Goal: Complete application form: Complete application form

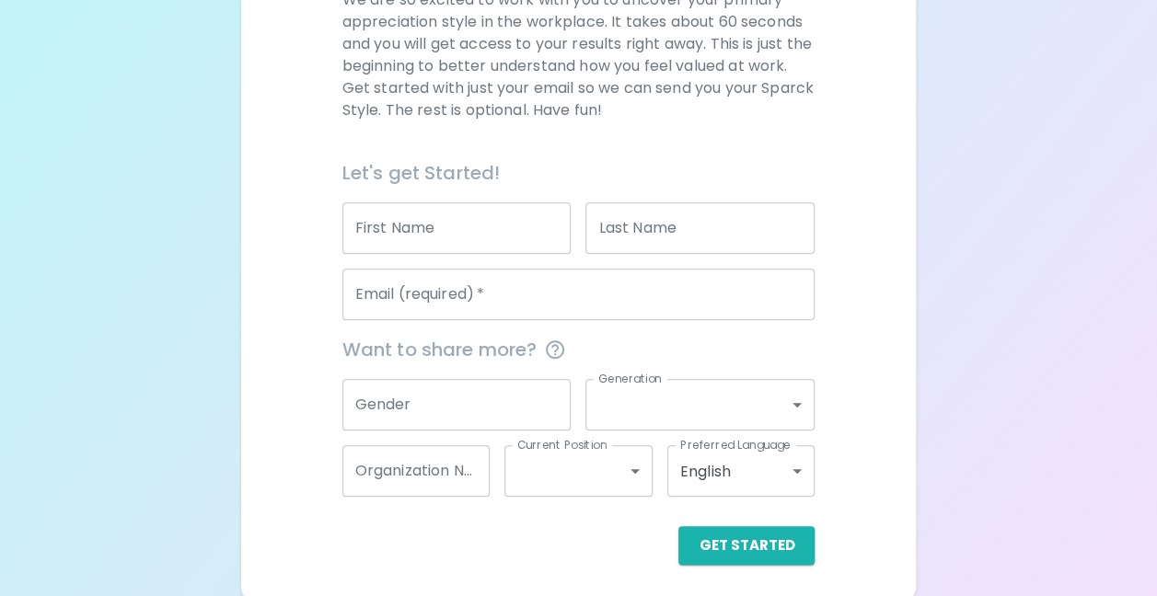
scroll to position [302, 0]
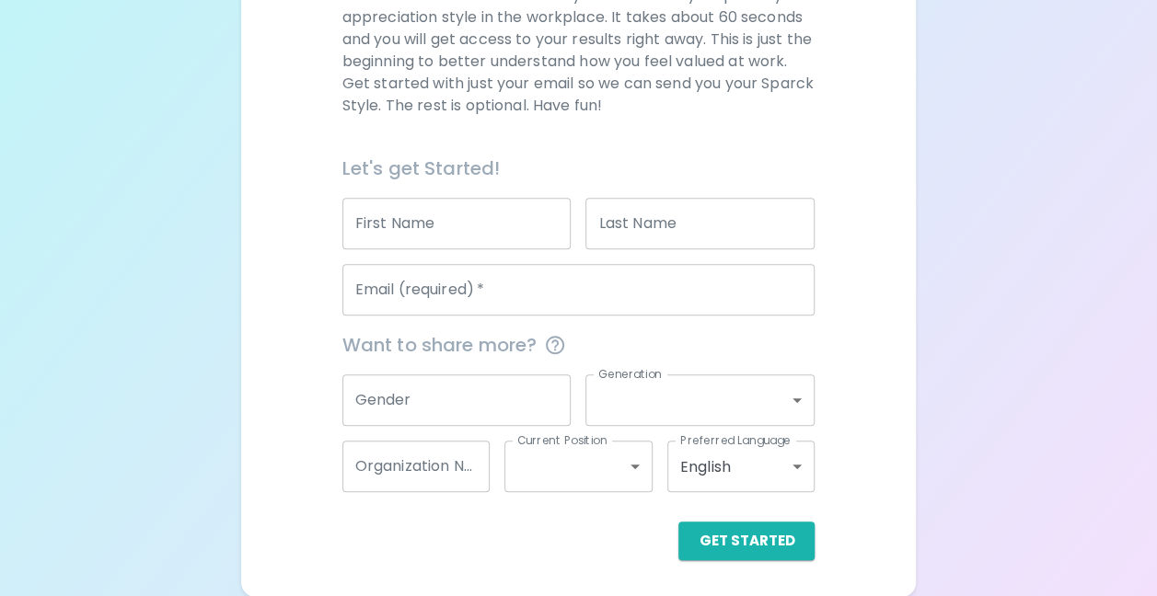
click at [464, 217] on input "First Name" at bounding box center [456, 224] width 229 height 52
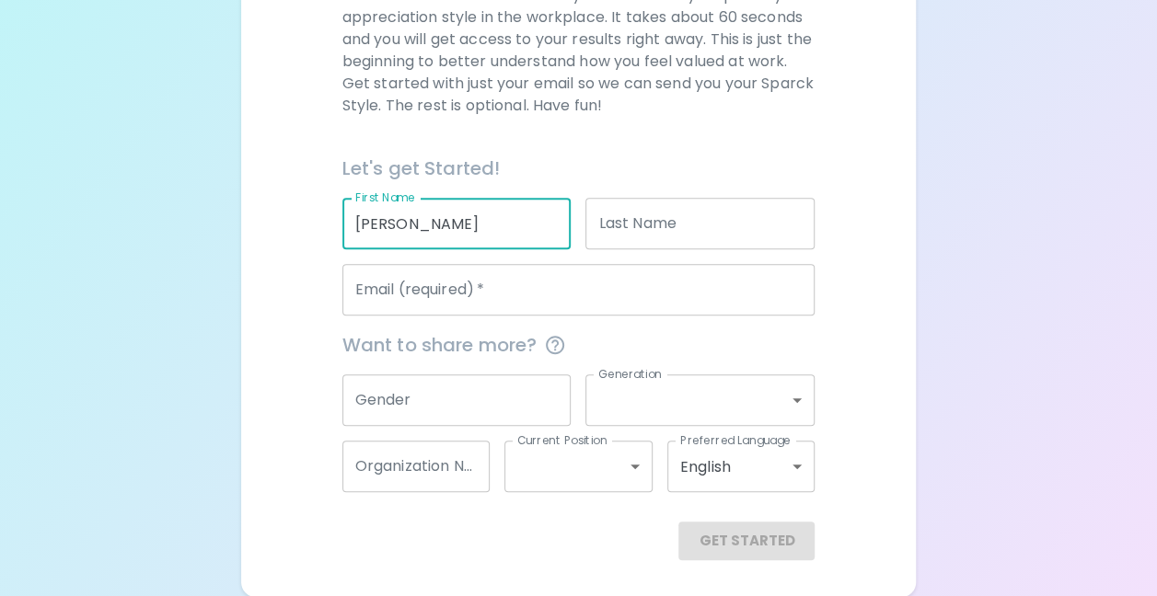
type input "[PERSON_NAME]"
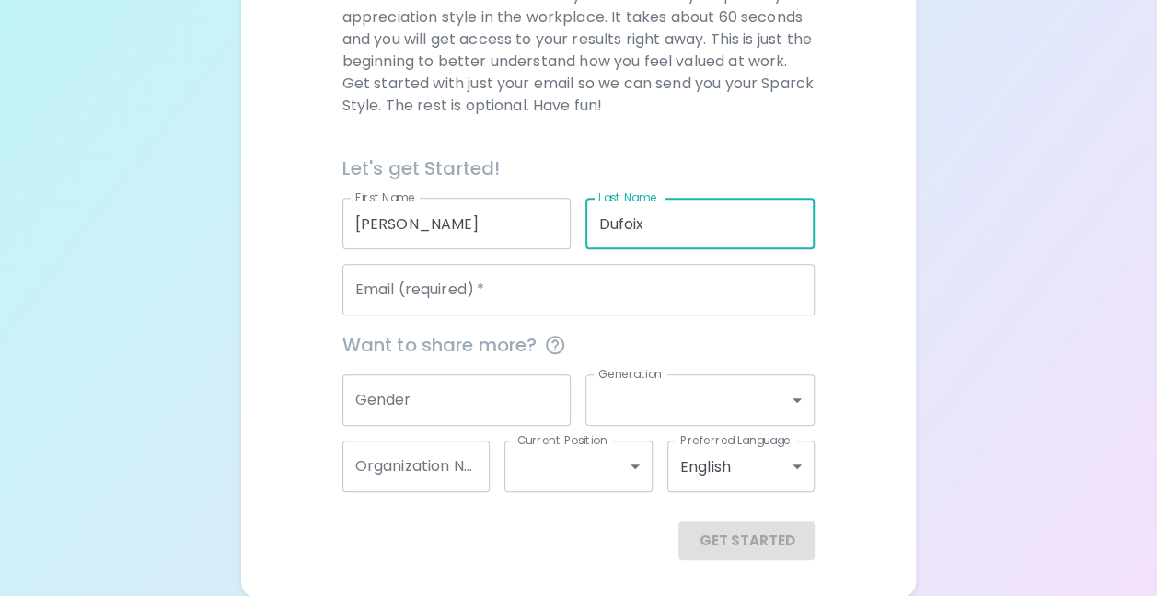
type input "Dufoix"
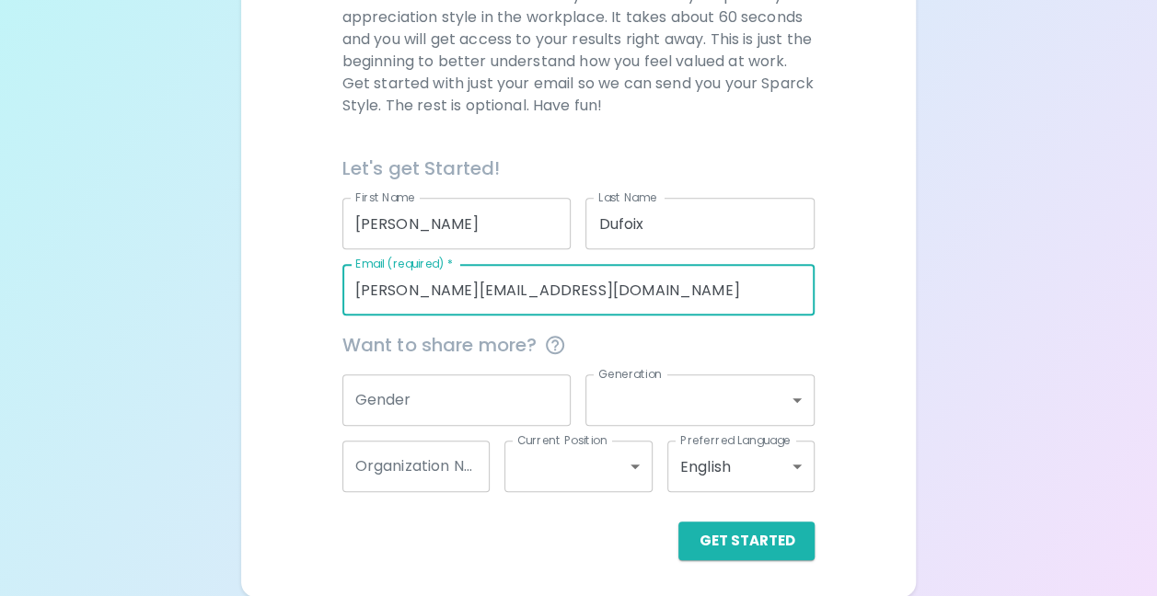
type input "[PERSON_NAME][EMAIL_ADDRESS][DOMAIN_NAME]"
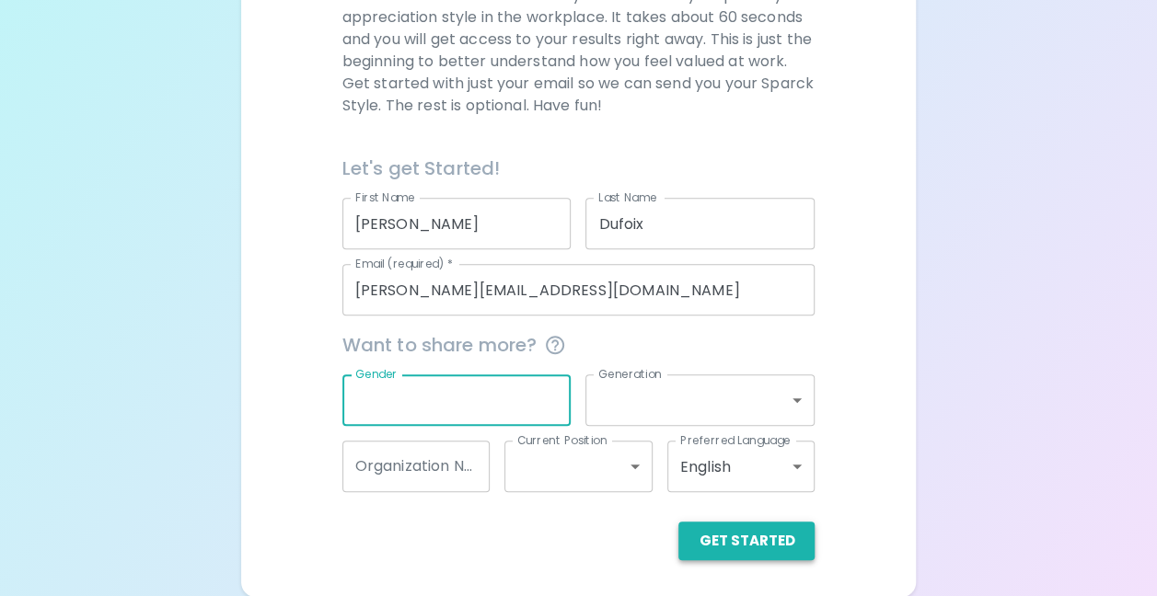
click at [753, 537] on button "Get Started" at bounding box center [746, 541] width 136 height 39
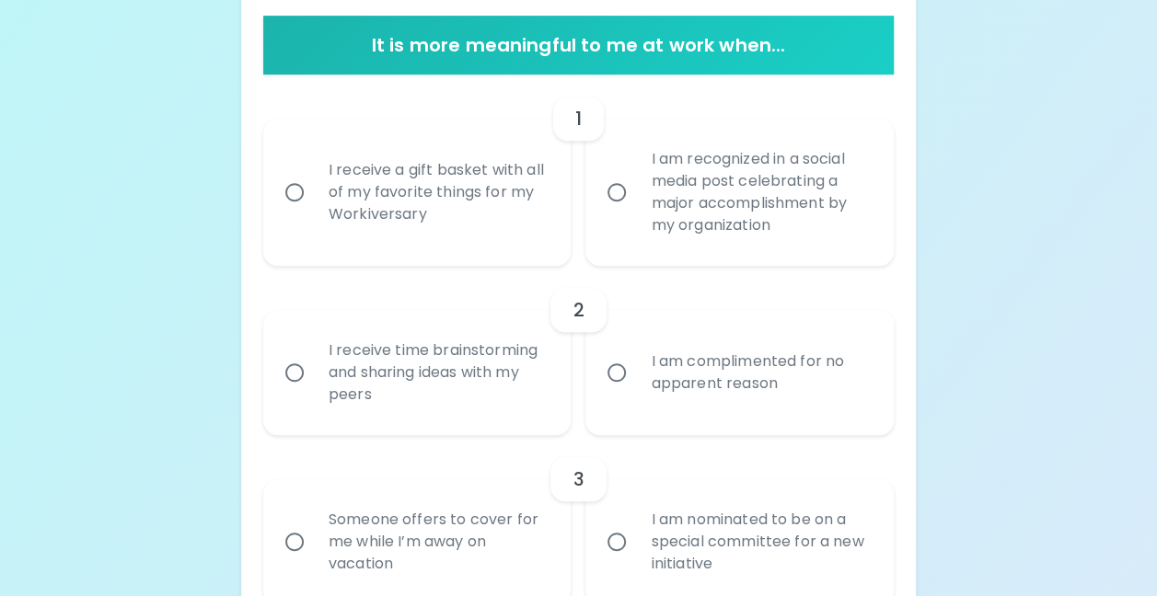
scroll to position [394, 0]
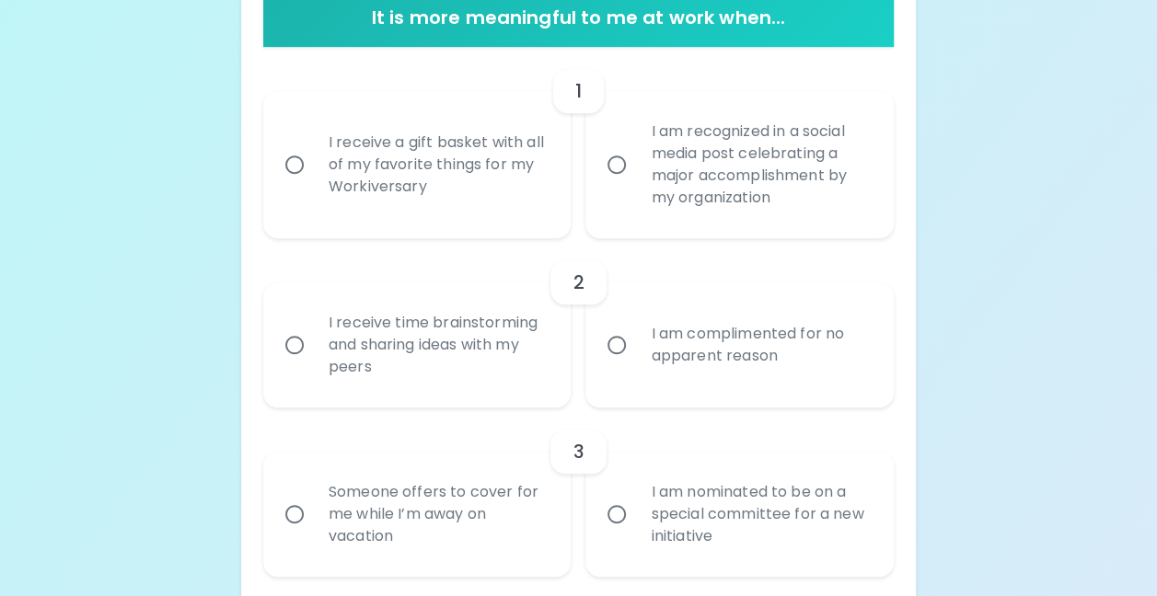
click at [291, 164] on input "I receive a gift basket with all of my favorite things for my Workiversary" at bounding box center [294, 164] width 39 height 39
radio input "true"
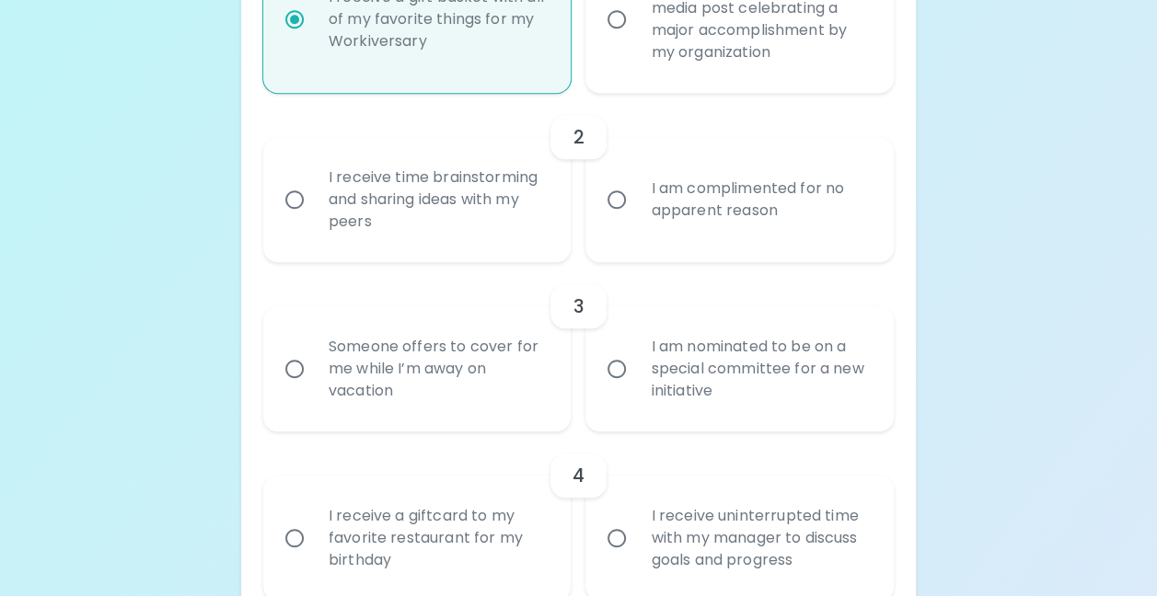
scroll to position [541, 0]
click at [291, 193] on input "I receive time brainstorming and sharing ideas with my peers" at bounding box center [294, 198] width 39 height 39
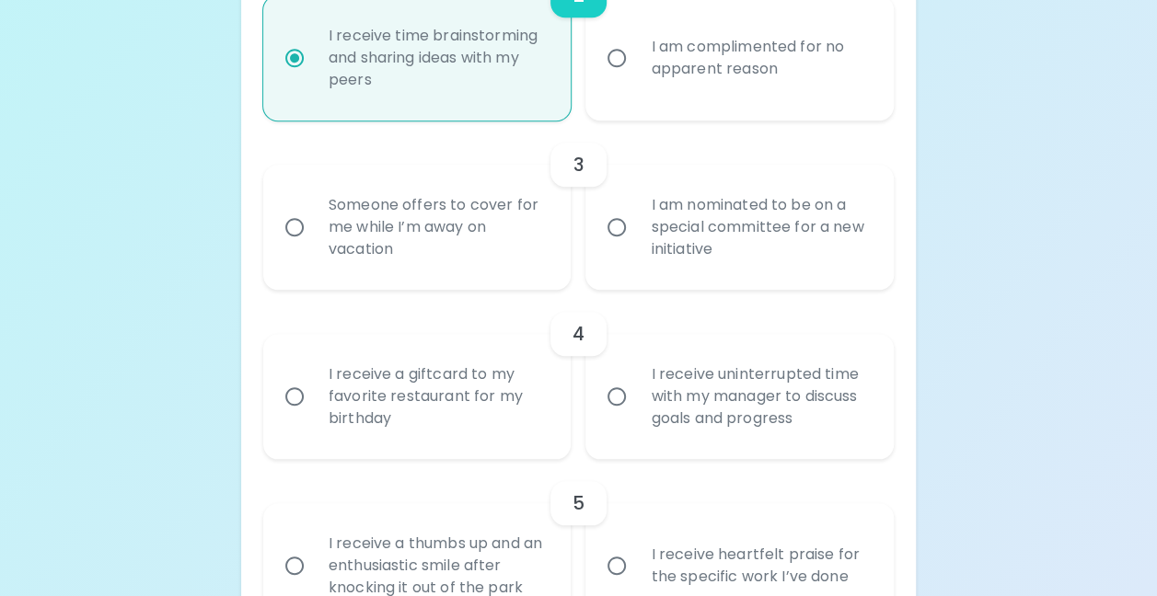
scroll to position [688, 0]
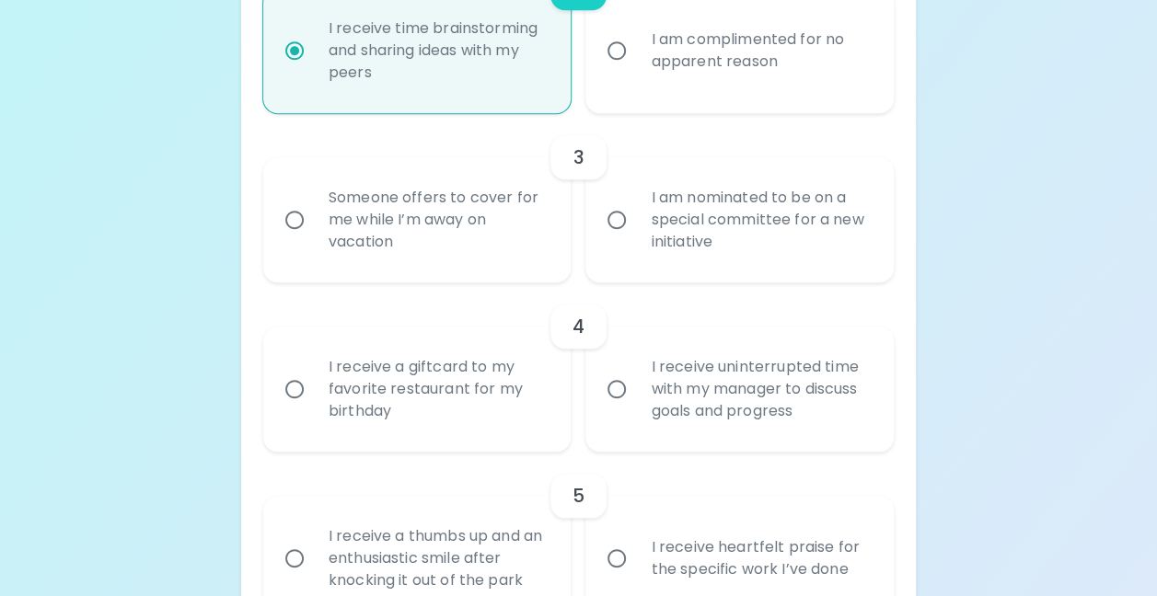
radio input "true"
click at [618, 214] on input "I am nominated to be on a special committee for a new initiative" at bounding box center [616, 220] width 39 height 39
radio input "false"
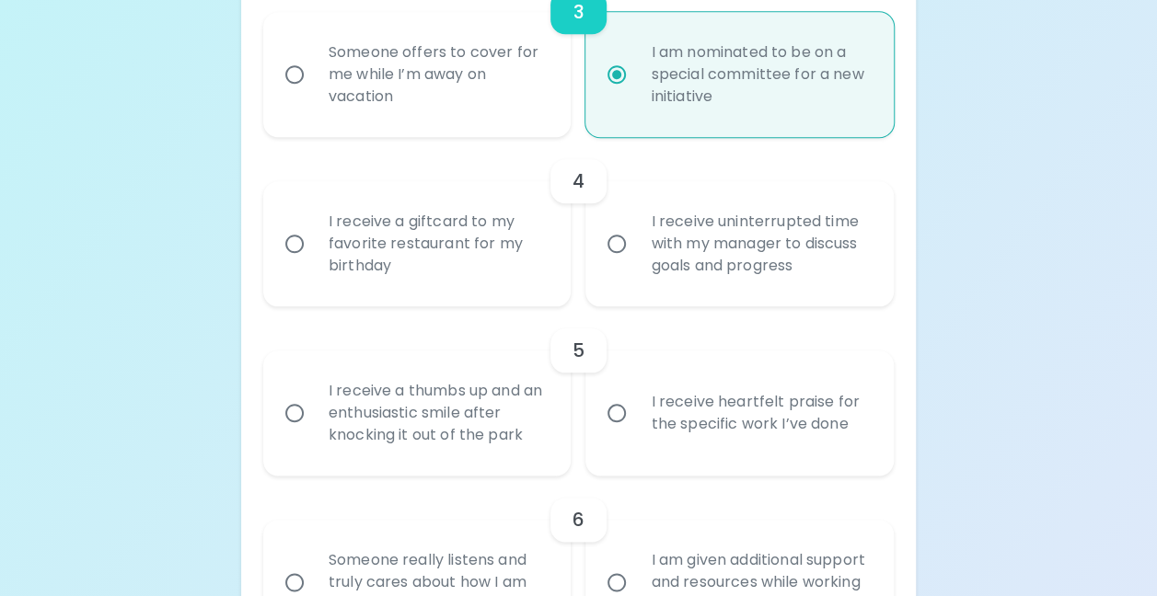
scroll to position [836, 0]
radio input "true"
click at [618, 237] on input "I receive uninterrupted time with my manager to discuss goals and progress" at bounding box center [616, 242] width 39 height 39
radio input "false"
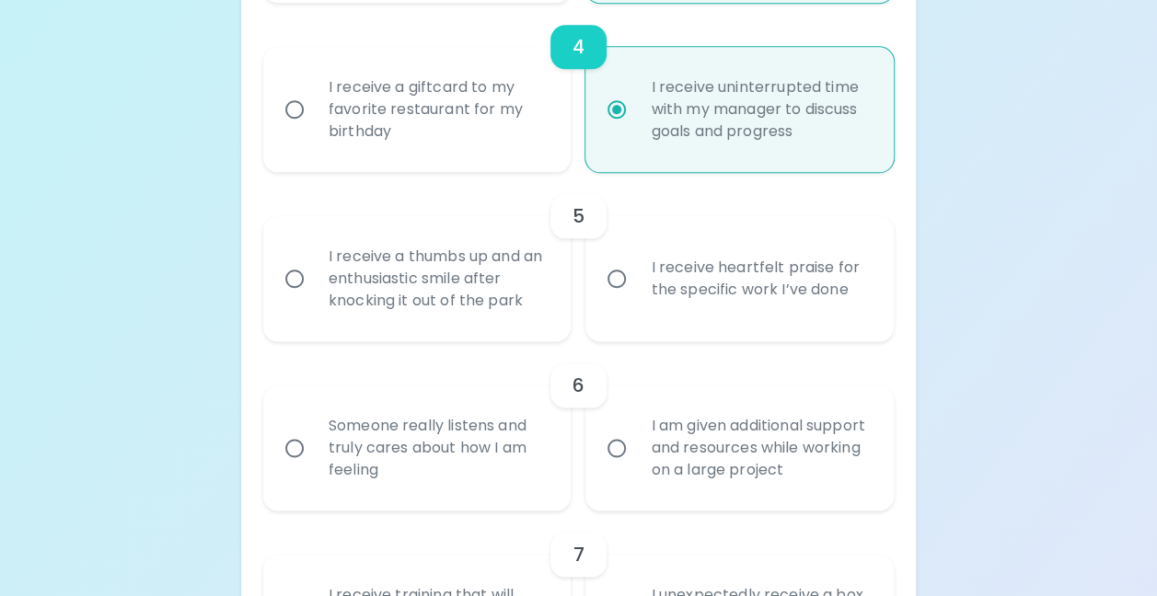
scroll to position [983, 0]
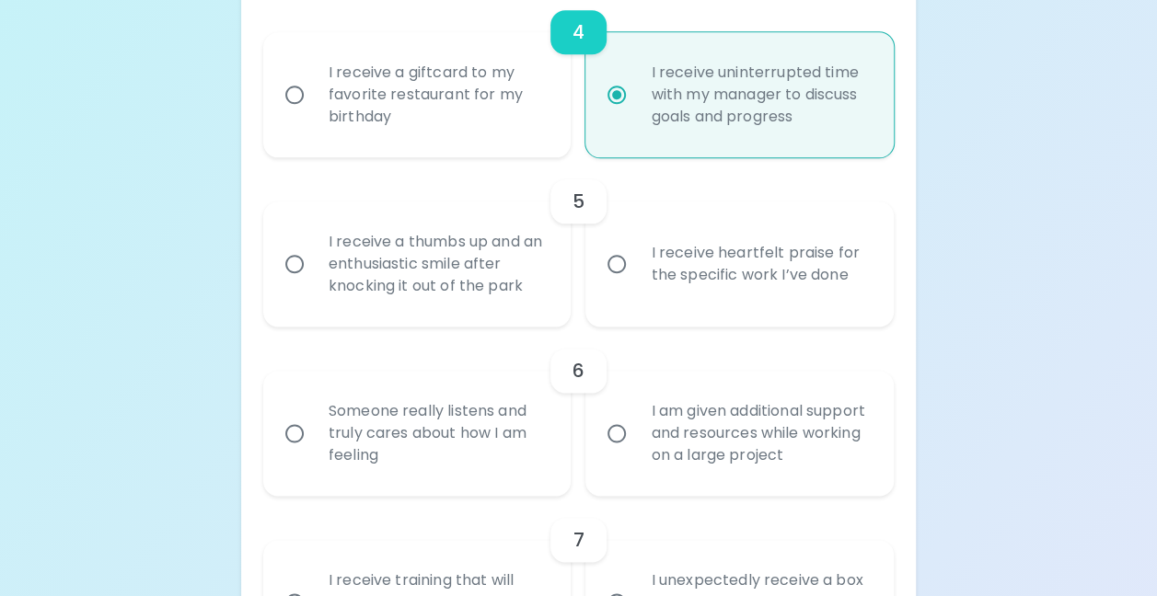
radio input "true"
click at [619, 260] on input "I receive heartfelt praise for the specific work I’ve done" at bounding box center [616, 264] width 39 height 39
radio input "false"
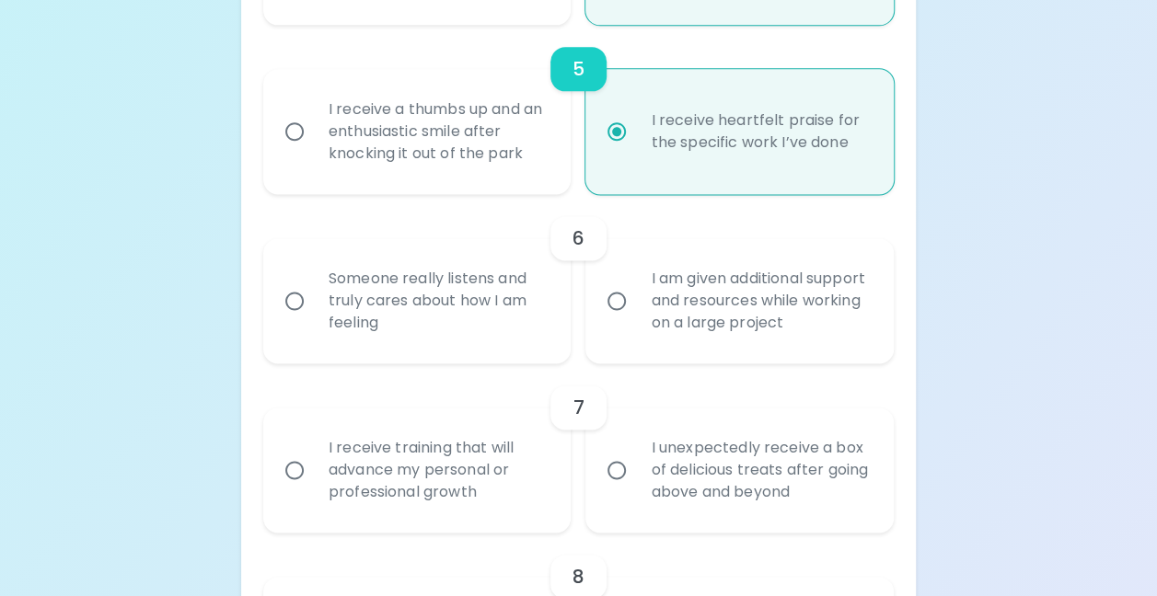
scroll to position [1130, 0]
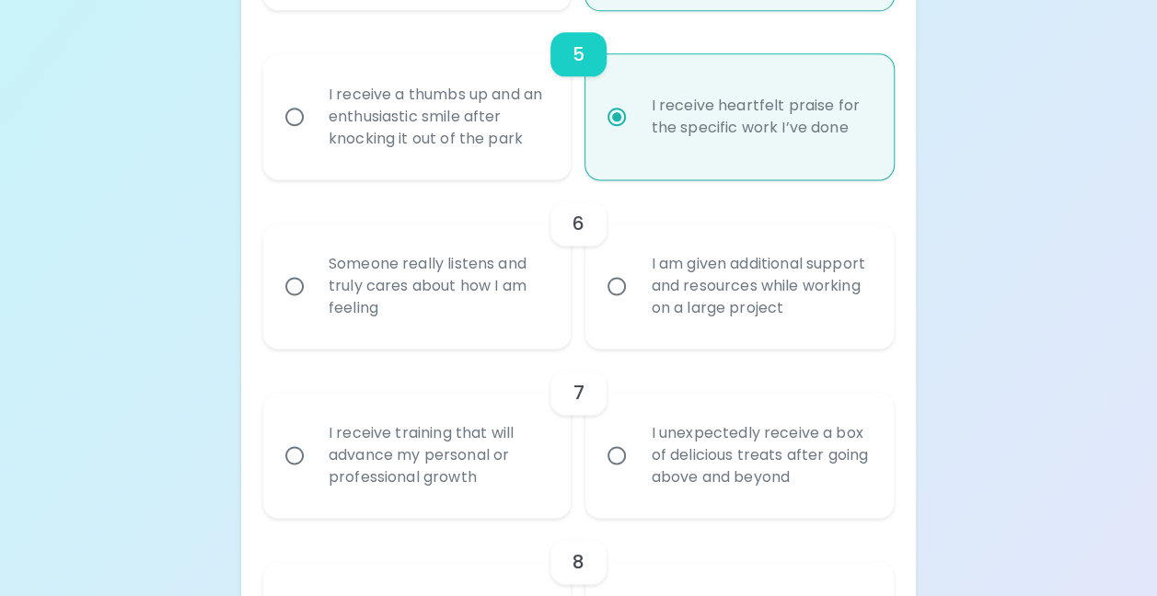
radio input "true"
click at [617, 283] on input "I am given additional support and resources while working on a large project" at bounding box center [616, 286] width 39 height 39
radio input "false"
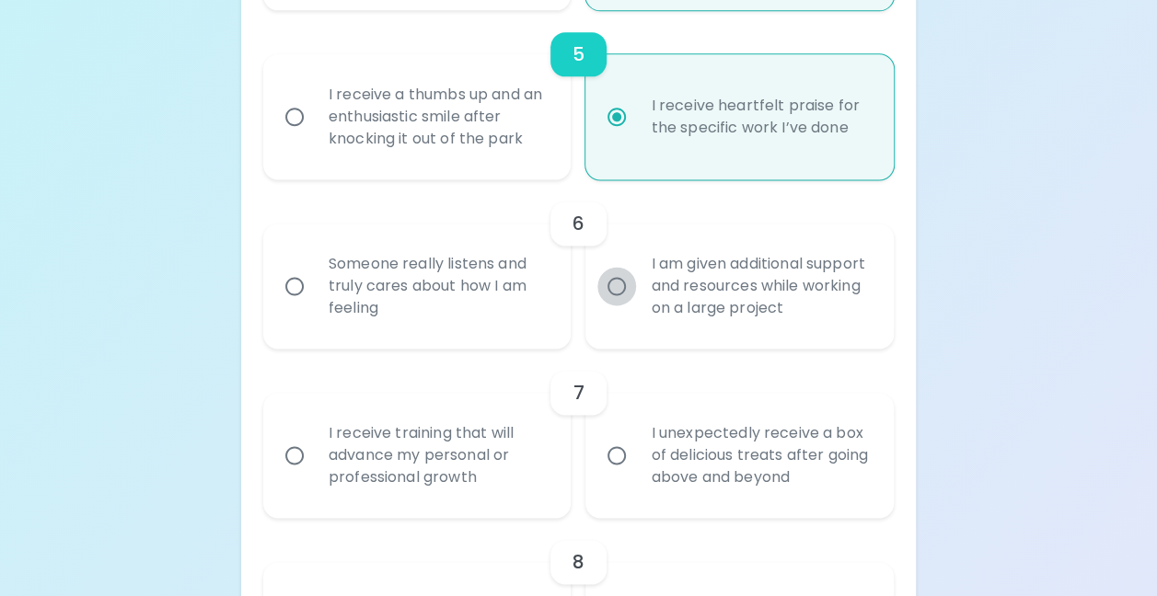
radio input "false"
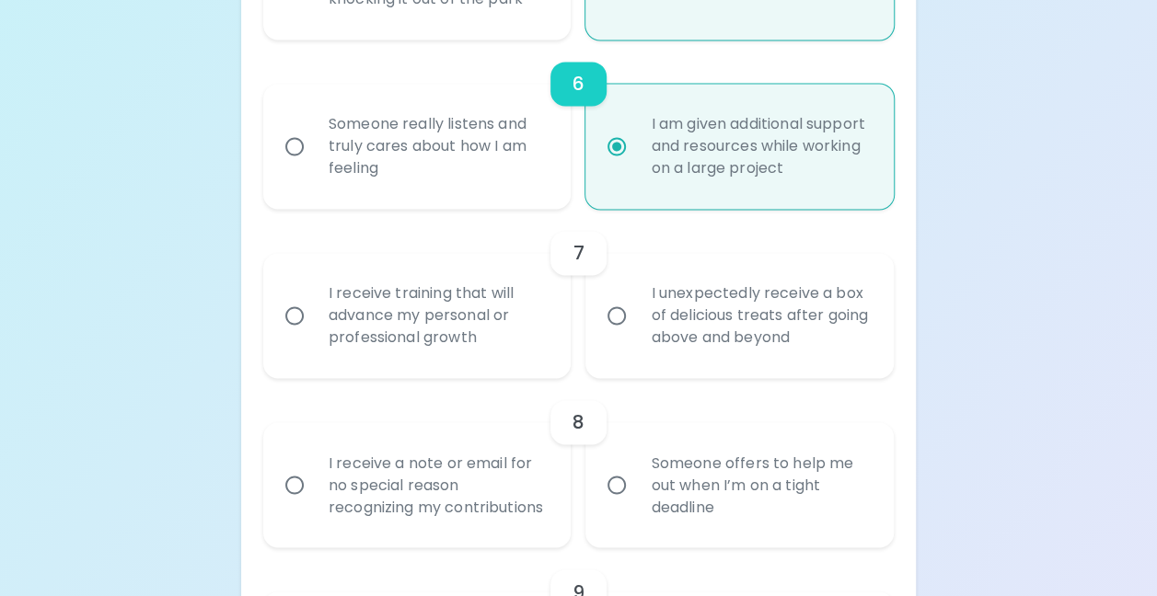
scroll to position [1278, 0]
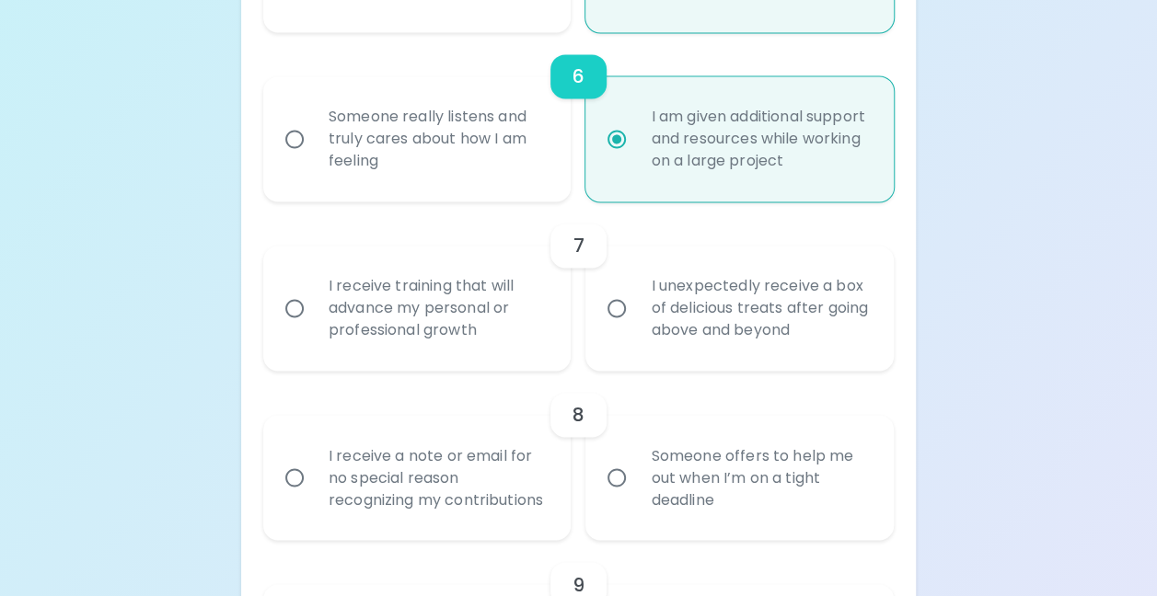
radio input "true"
click at [293, 304] on input "I receive training that will advance my personal or professional growth" at bounding box center [294, 308] width 39 height 39
radio input "false"
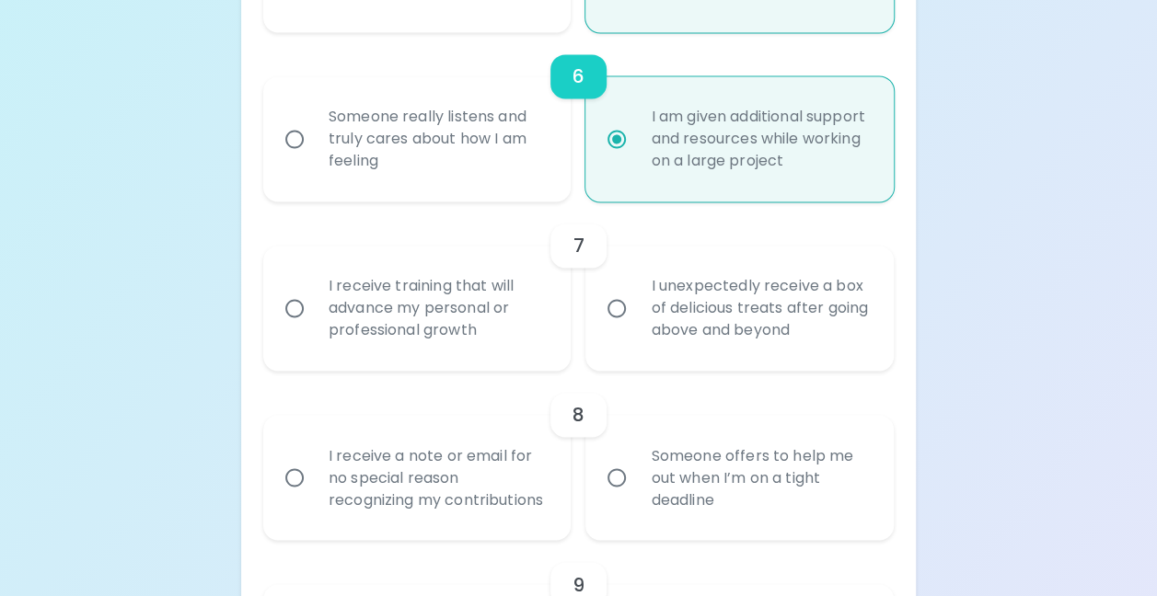
radio input "false"
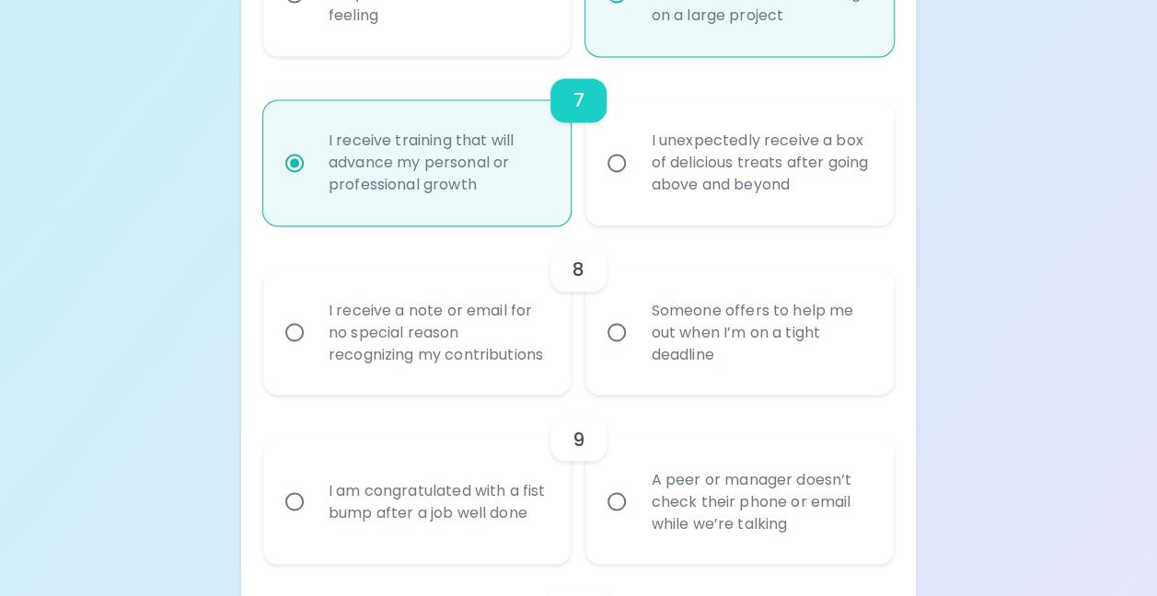
scroll to position [1425, 0]
radio input "true"
click at [614, 335] on input "Someone offers to help me out when I’m on a tight deadline" at bounding box center [616, 330] width 39 height 39
radio input "false"
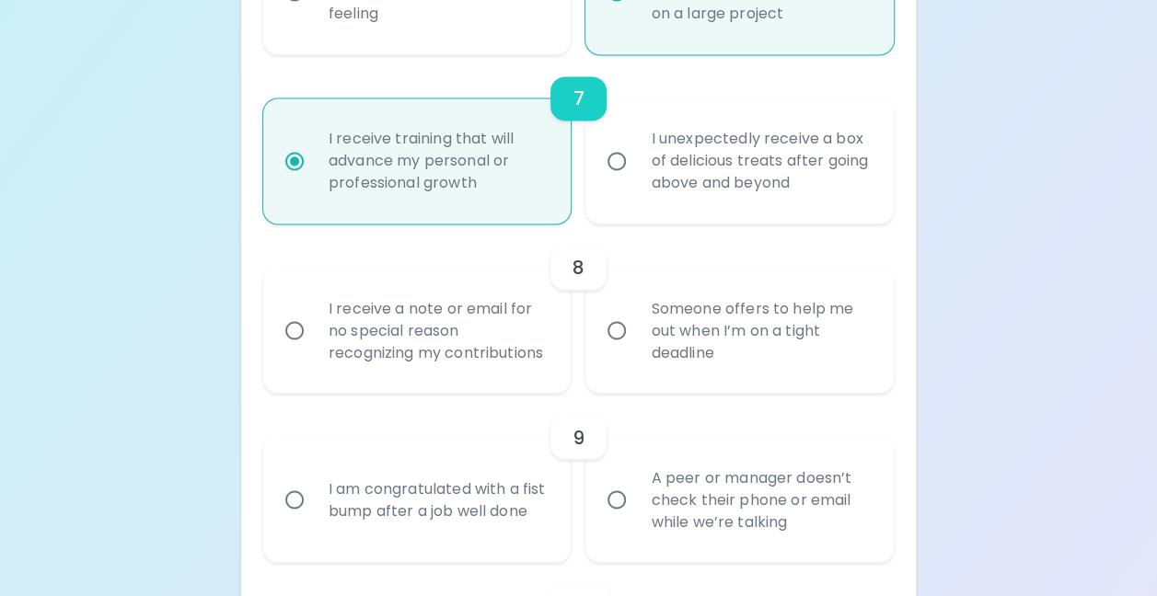
radio input "false"
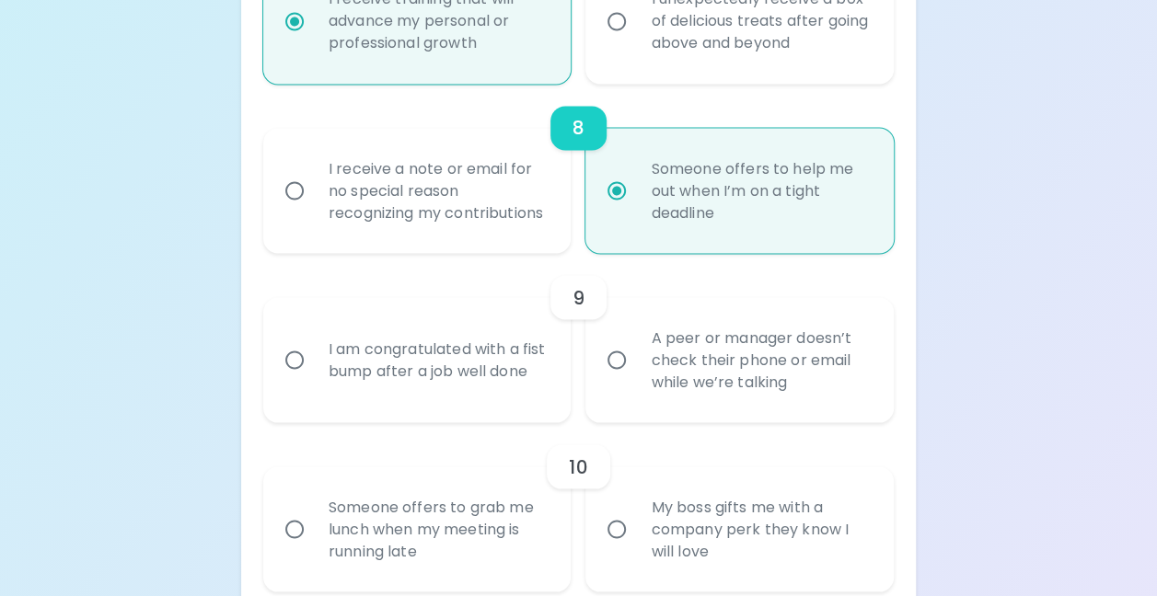
scroll to position [1572, 0]
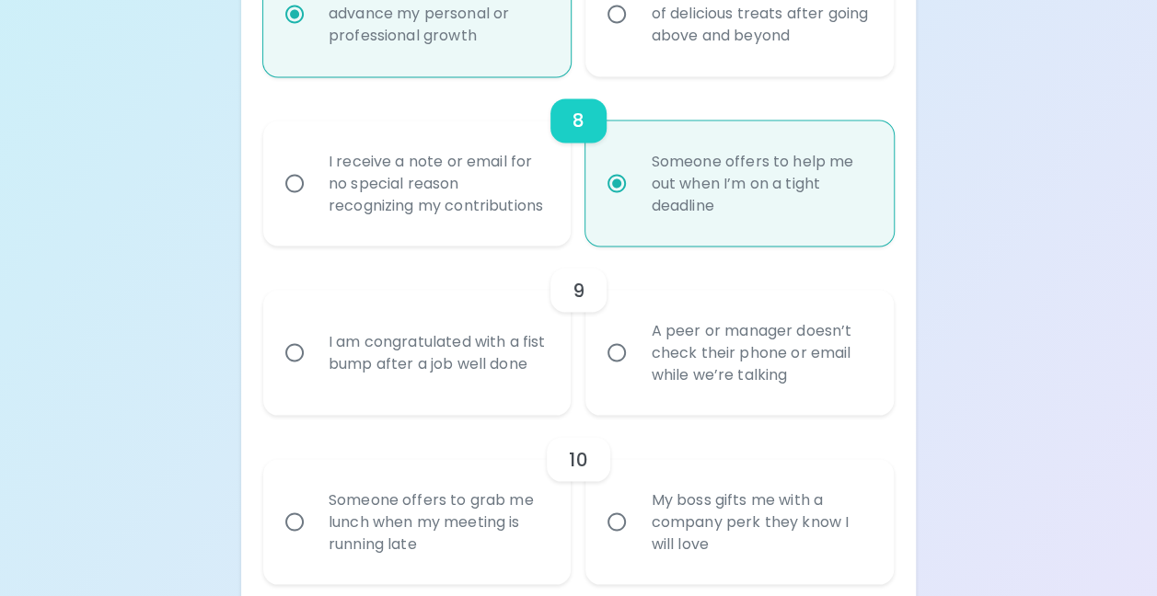
radio input "true"
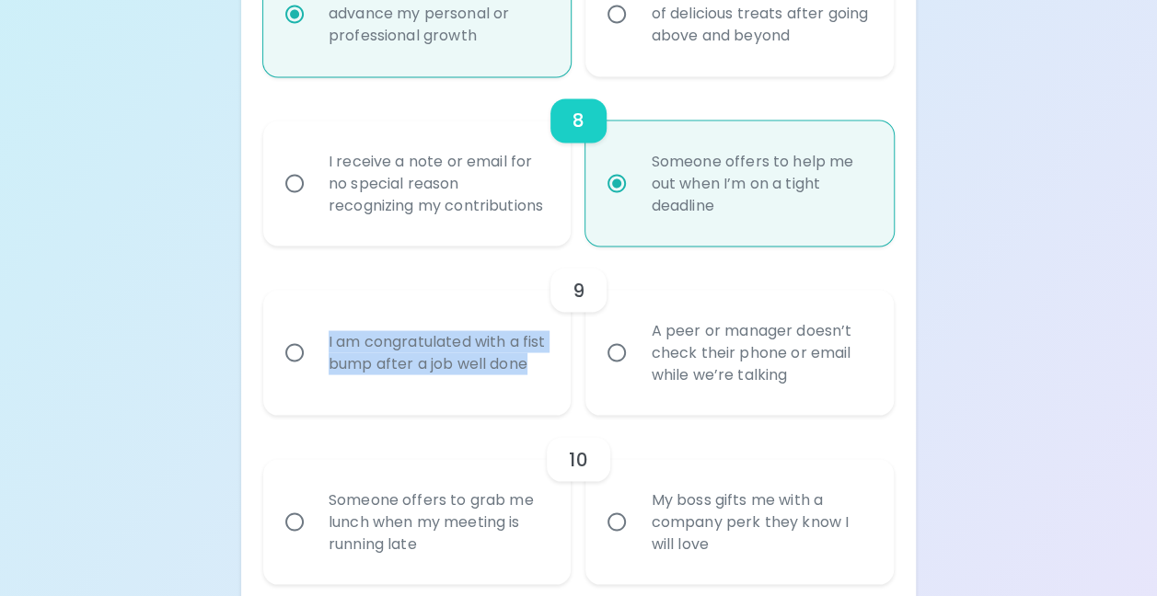
drag, startPoint x: 372, startPoint y: 394, endPoint x: 320, endPoint y: 337, distance: 76.9
click at [320, 337] on div "I am congratulated with a fist bump after a job well done" at bounding box center [438, 352] width 248 height 88
copy div "I am congratulated with a fist bump after a job well done"
click at [617, 370] on input "A peer or manager doesn’t check their phone or email while we’re talking" at bounding box center [616, 352] width 39 height 39
radio input "false"
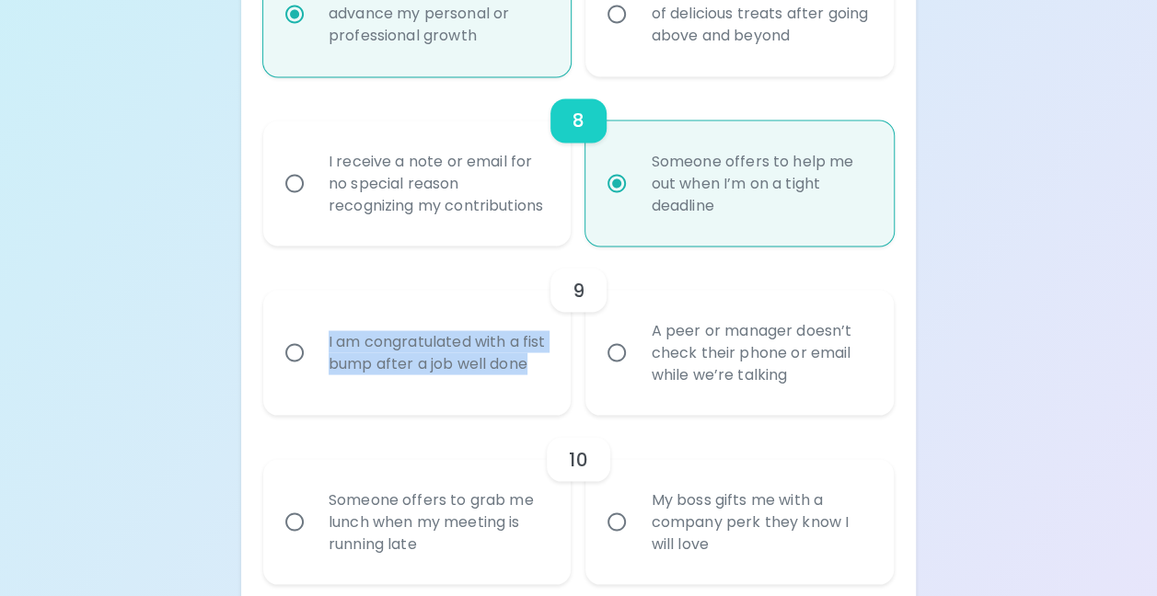
radio input "false"
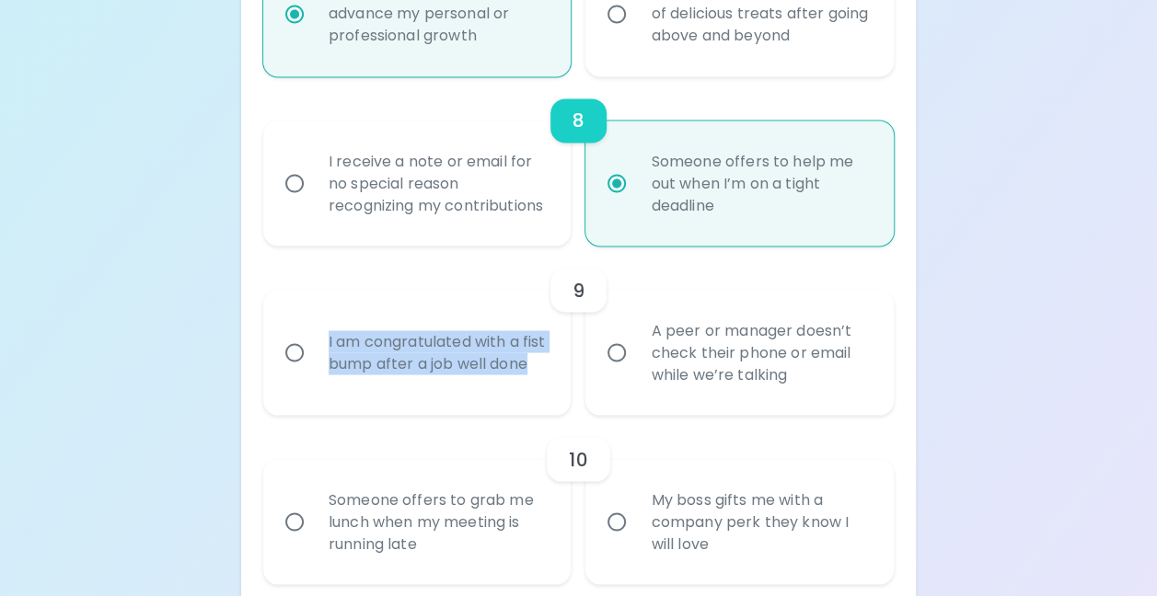
radio input "false"
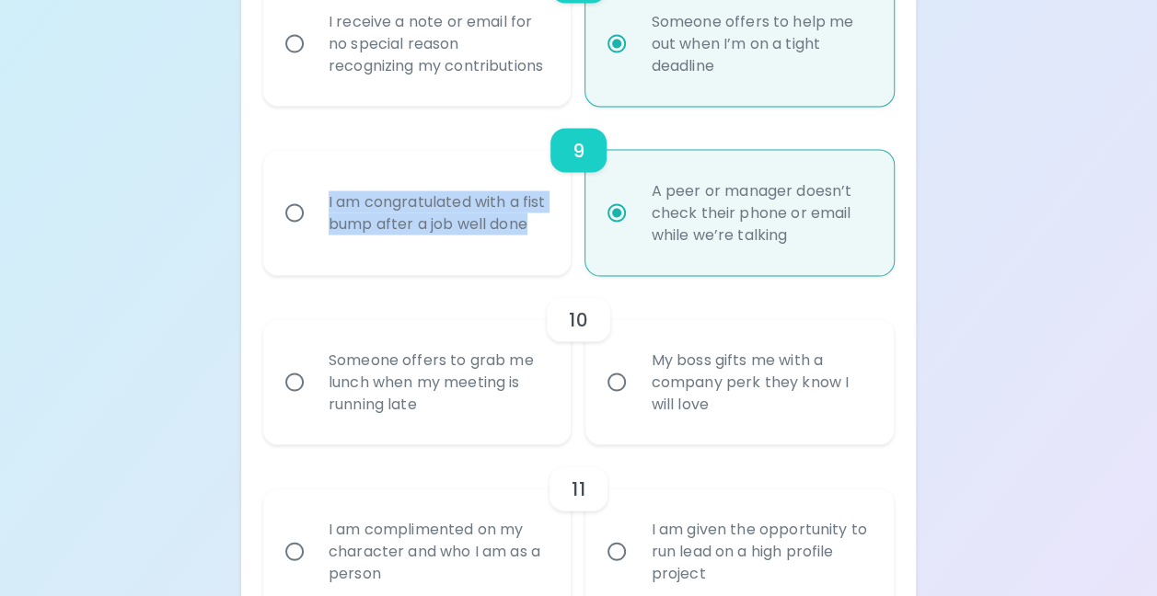
scroll to position [1719, 0]
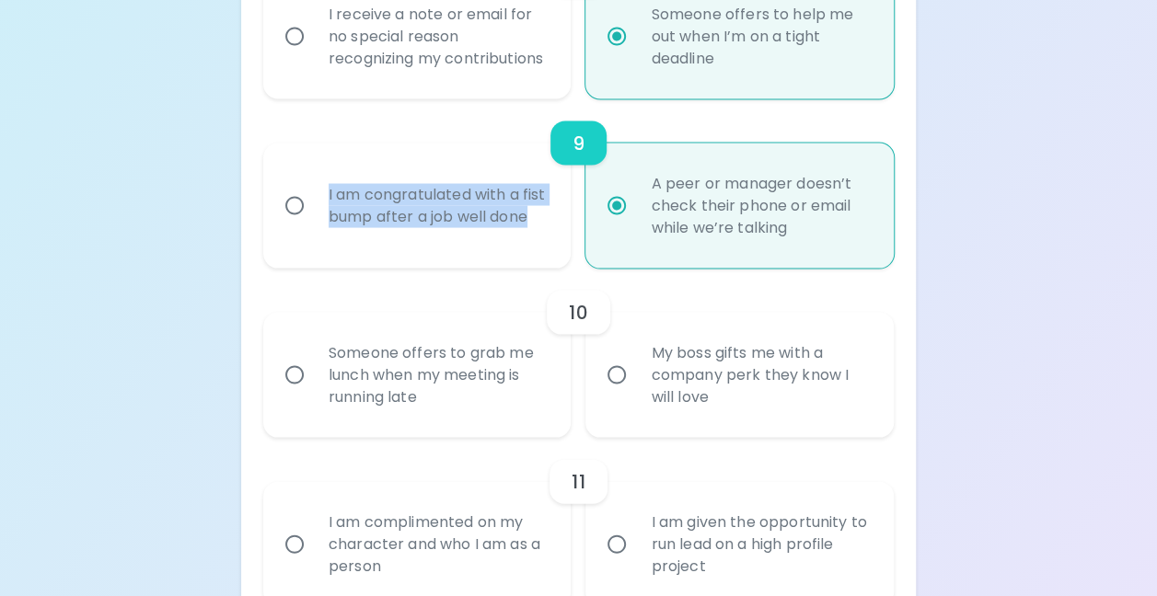
radio input "true"
click at [619, 394] on input "My boss gifts me with a company perk they know I will love" at bounding box center [616, 374] width 39 height 39
radio input "false"
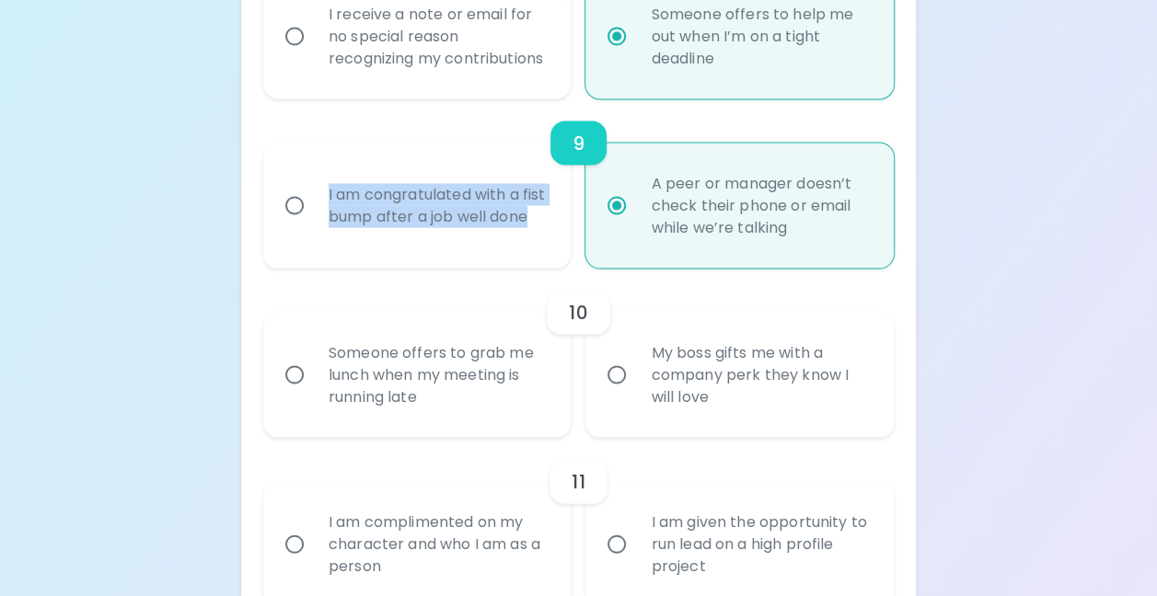
radio input "false"
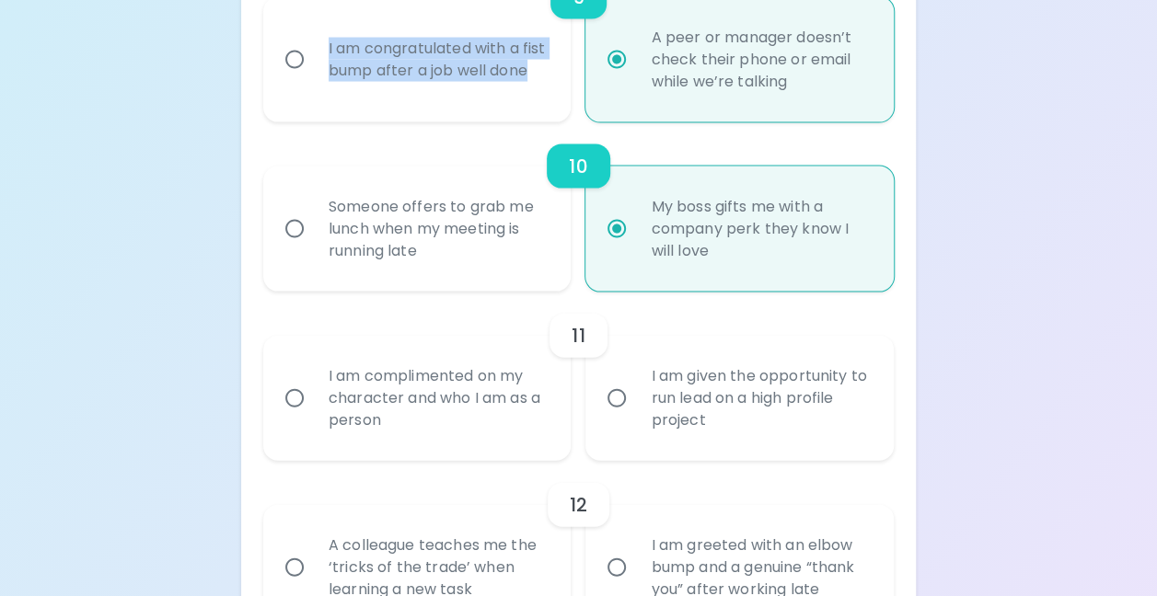
scroll to position [1867, 0]
radio input "true"
click at [618, 415] on input "I am given the opportunity to run lead on a high profile project" at bounding box center [616, 396] width 39 height 39
radio input "false"
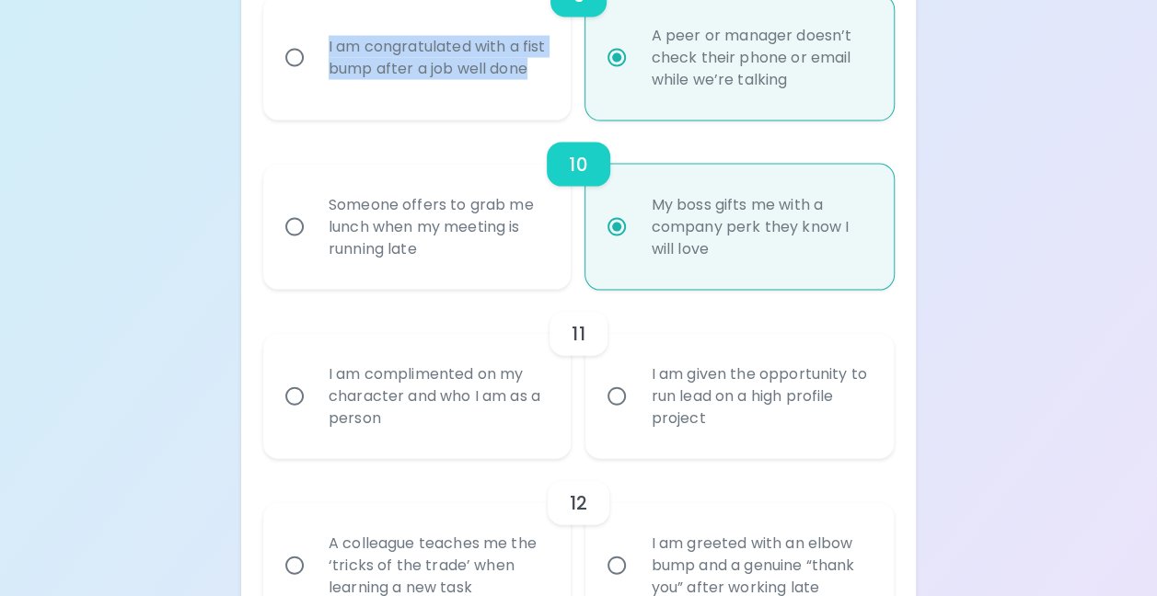
radio input "false"
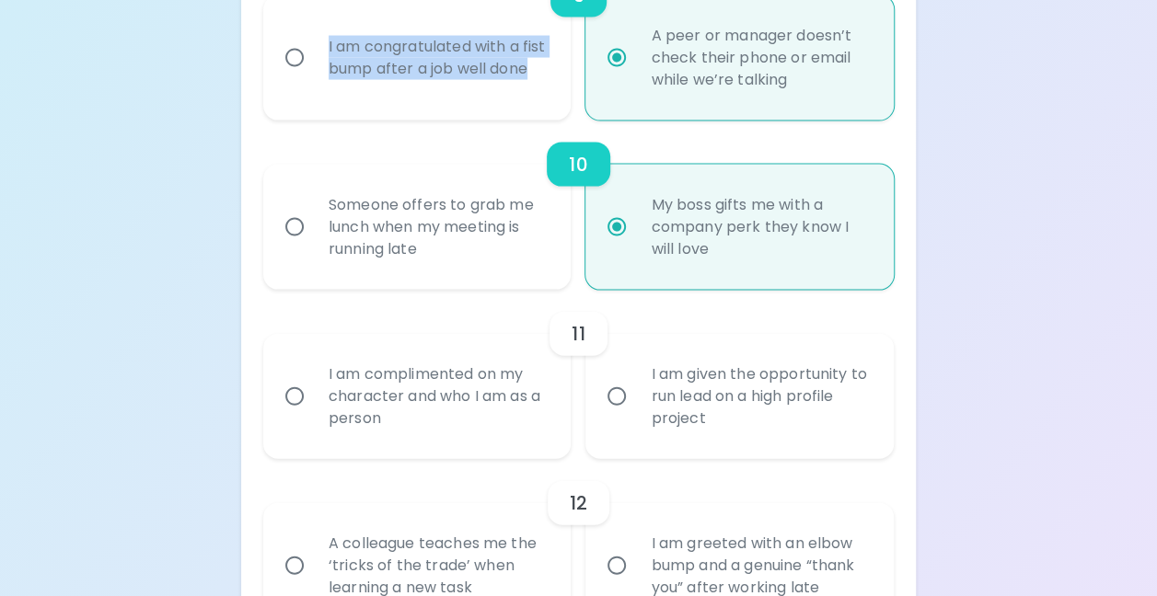
radio input "false"
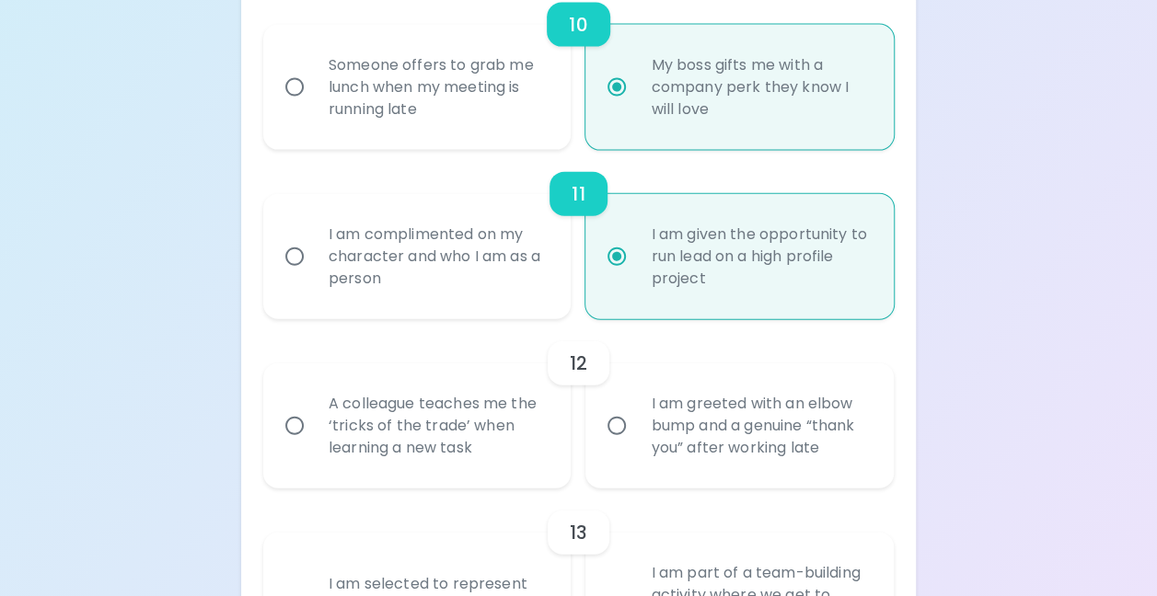
scroll to position [2014, 0]
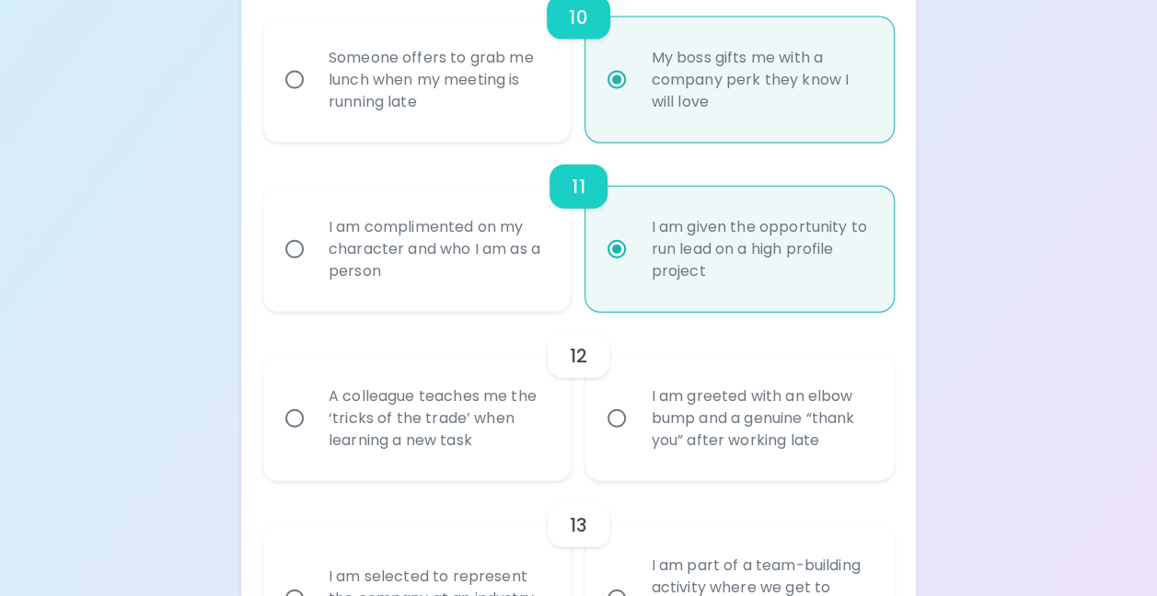
radio input "true"
click at [298, 438] on input "A colleague teaches me the ‘tricks of the trade’ when learning a new task" at bounding box center [294, 418] width 39 height 39
radio input "false"
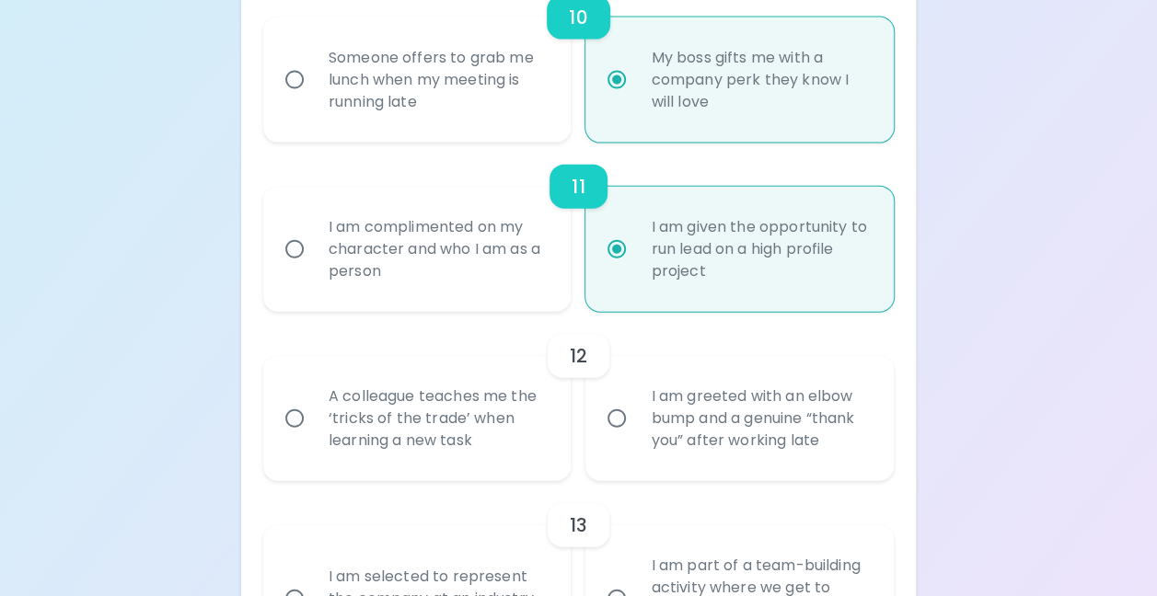
radio input "false"
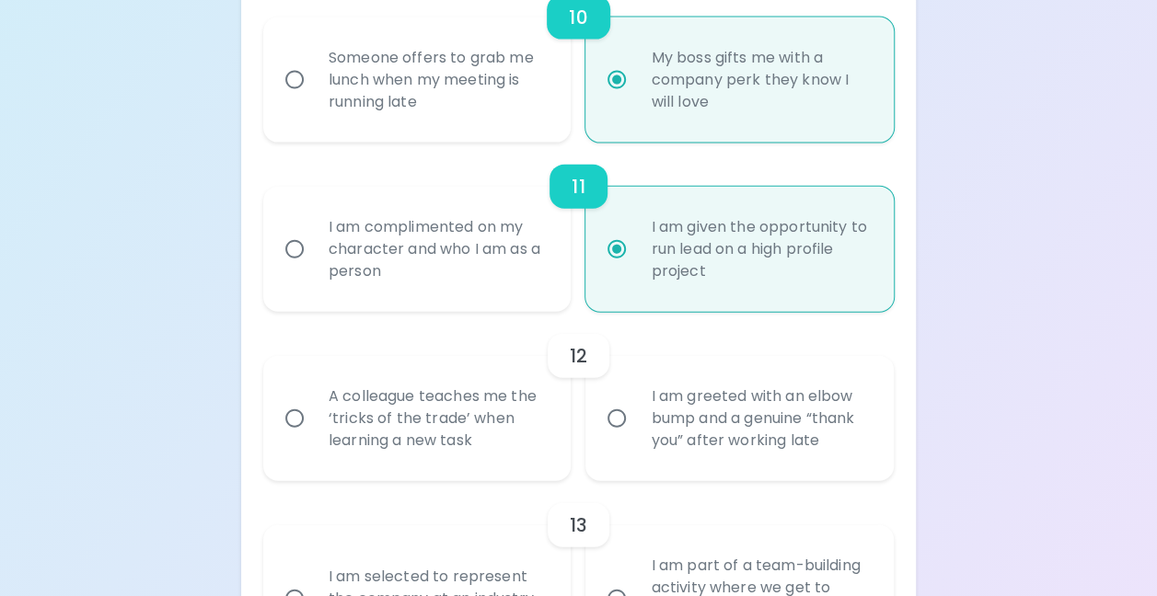
radio input "false"
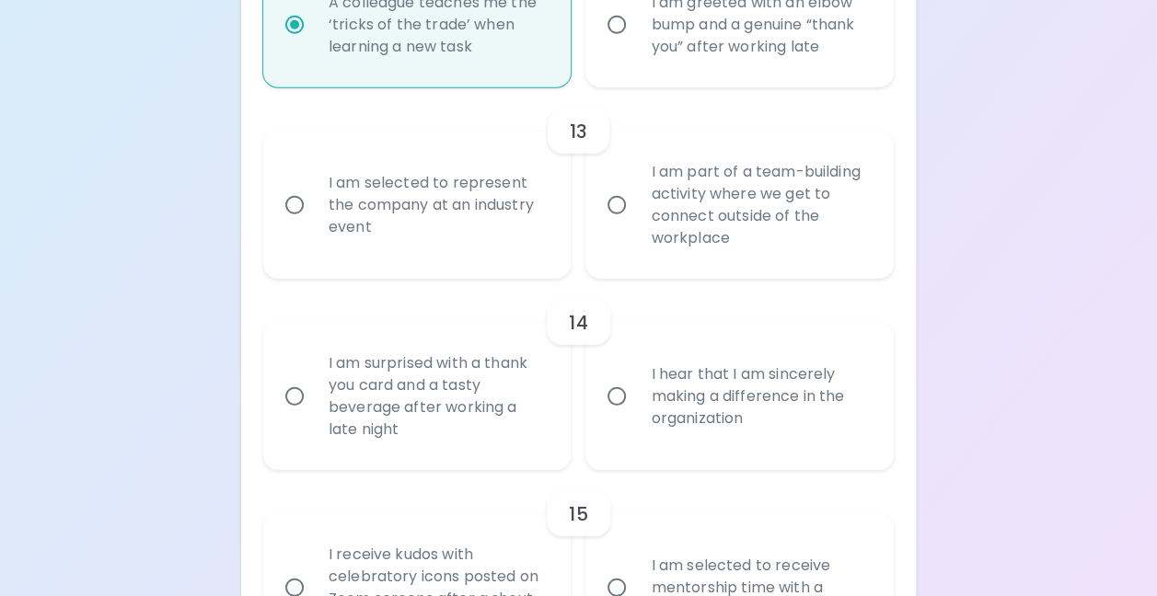
scroll to position [2400, 0]
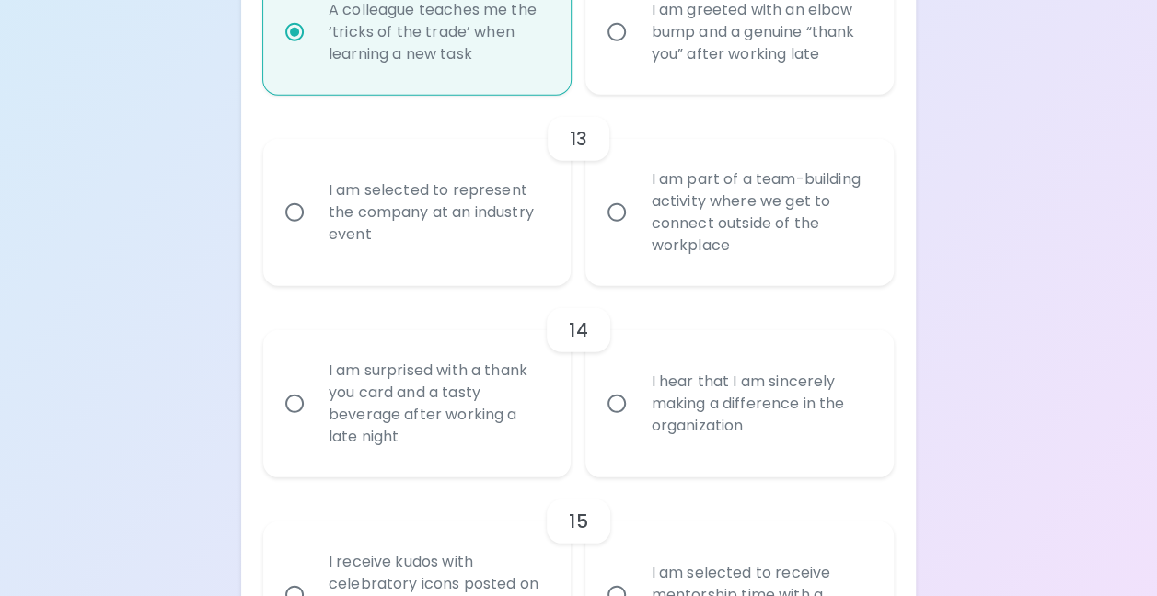
radio input "true"
click at [619, 230] on input "I am part of a team-building activity where we get to connect outside of the wo…" at bounding box center [616, 212] width 39 height 39
radio input "false"
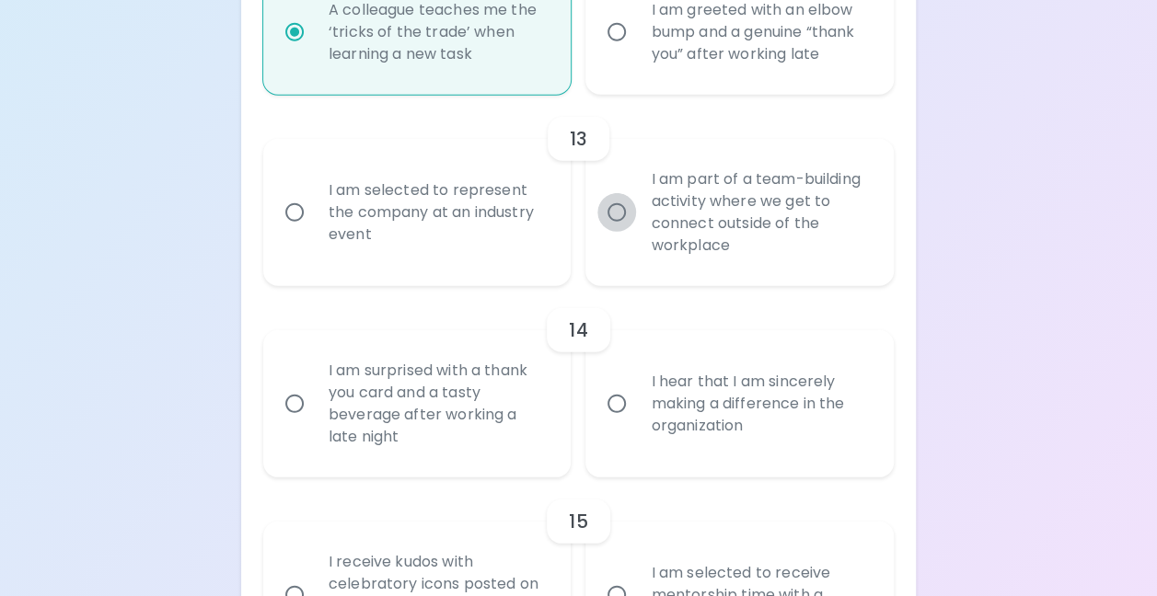
radio input "false"
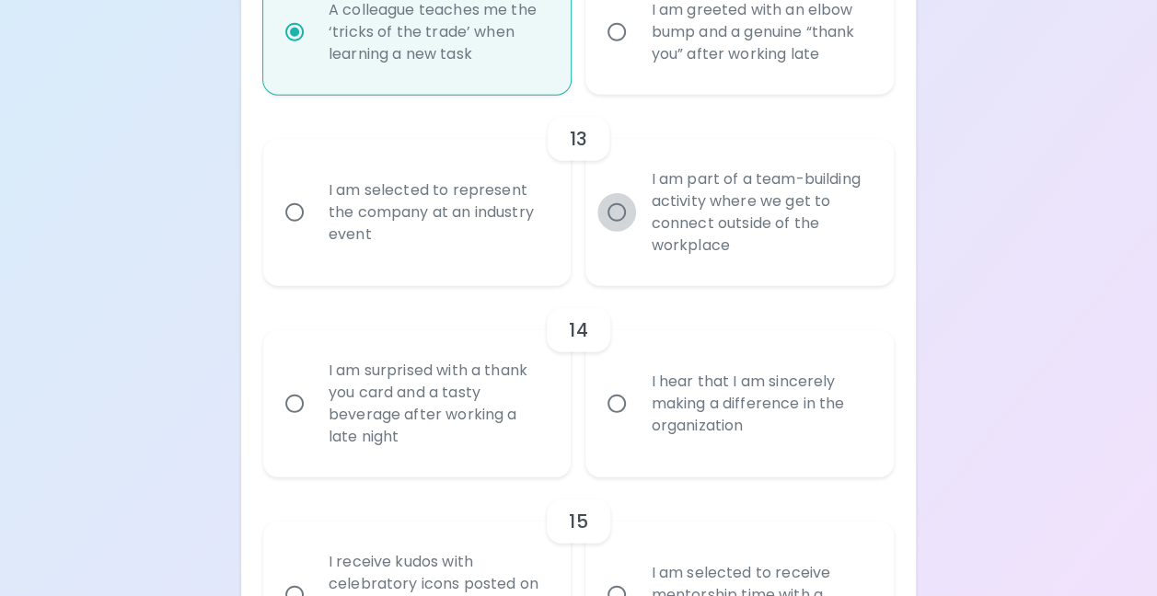
radio input "false"
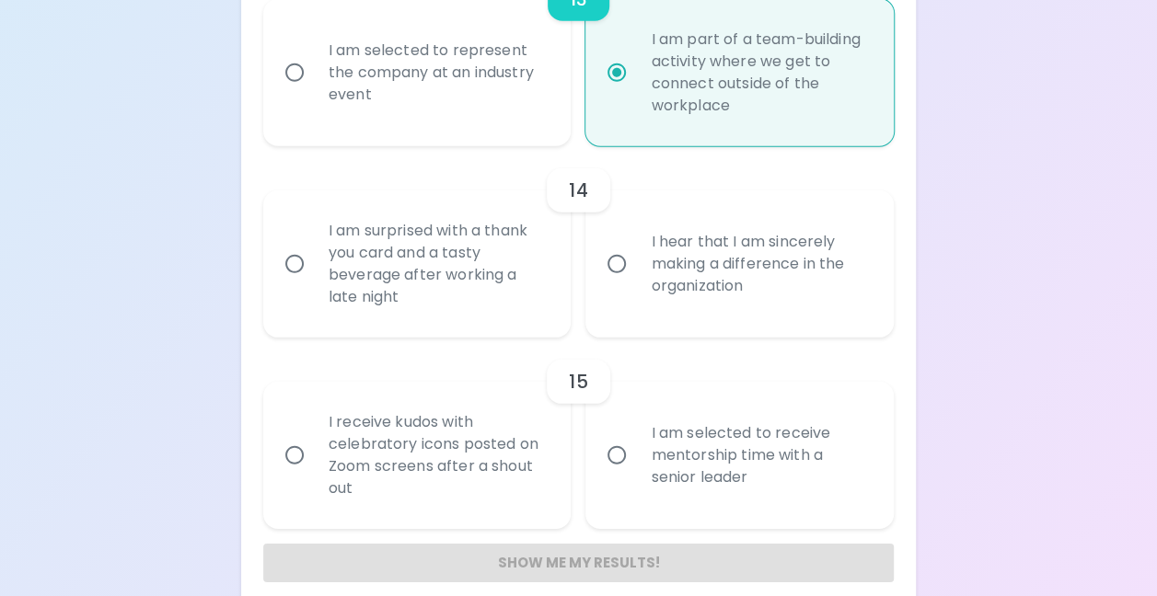
scroll to position [2548, 0]
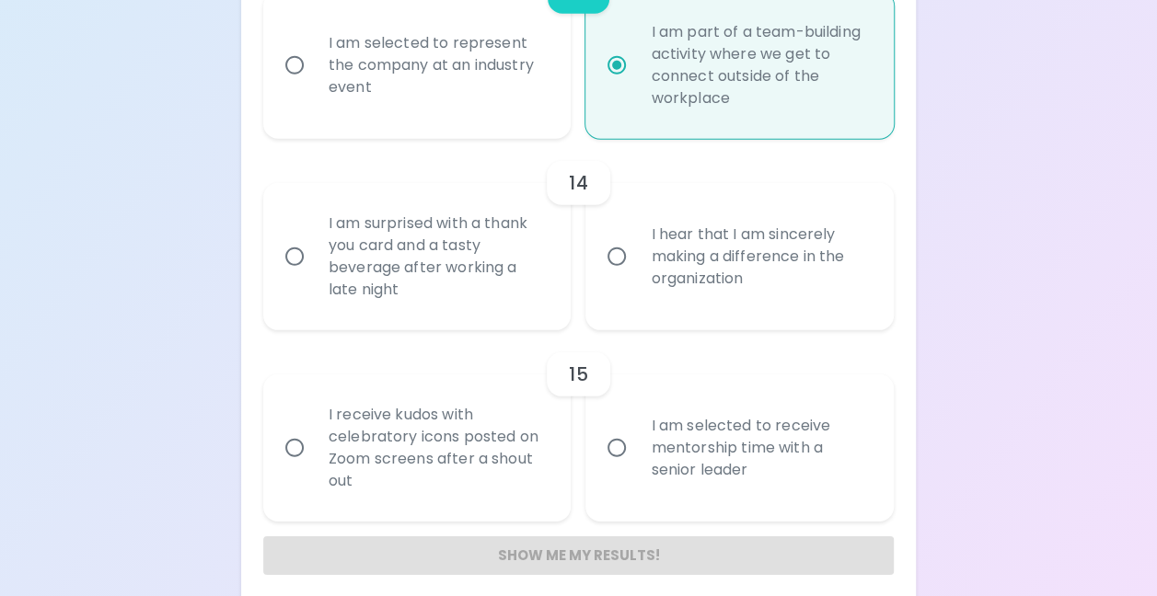
radio input "true"
click at [618, 276] on input "I hear that I am sincerely making a difference in the organization" at bounding box center [616, 256] width 39 height 39
radio input "false"
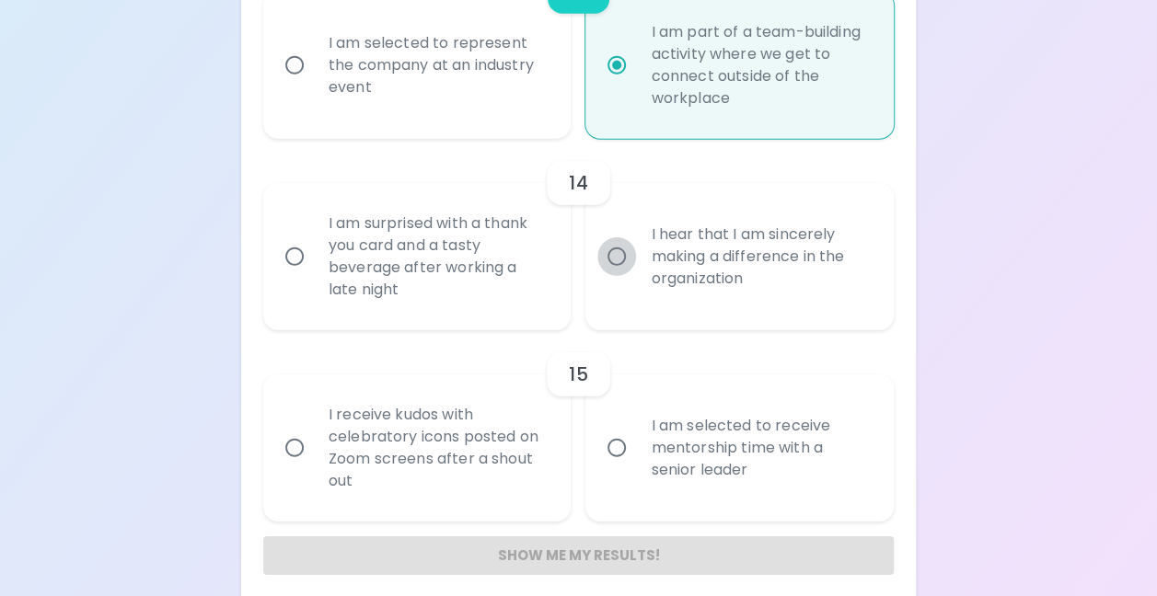
radio input "false"
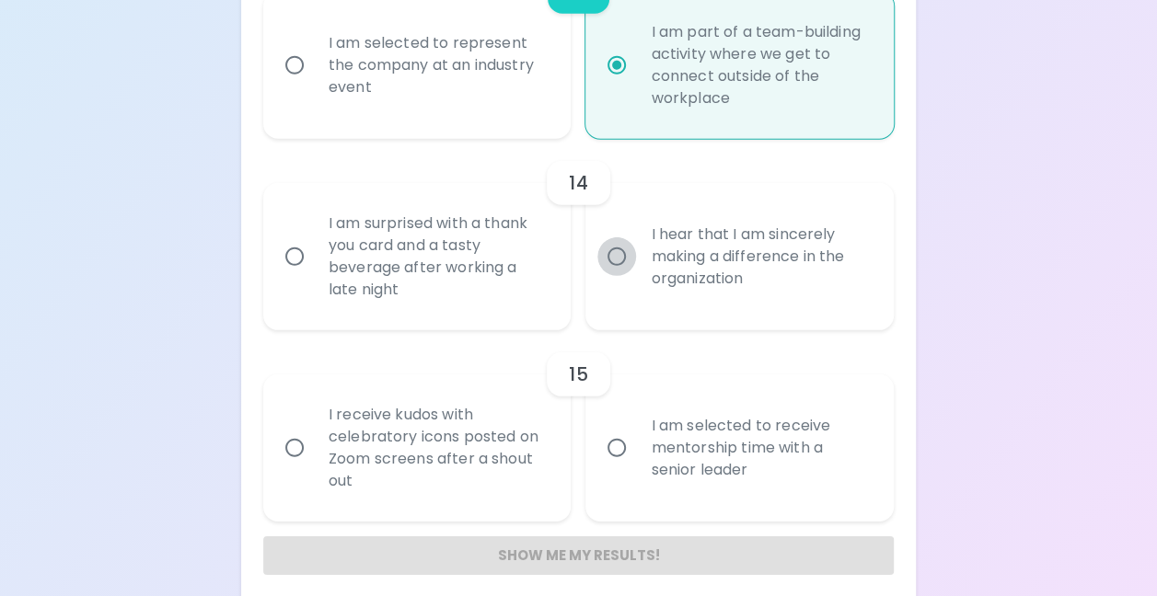
radio input "false"
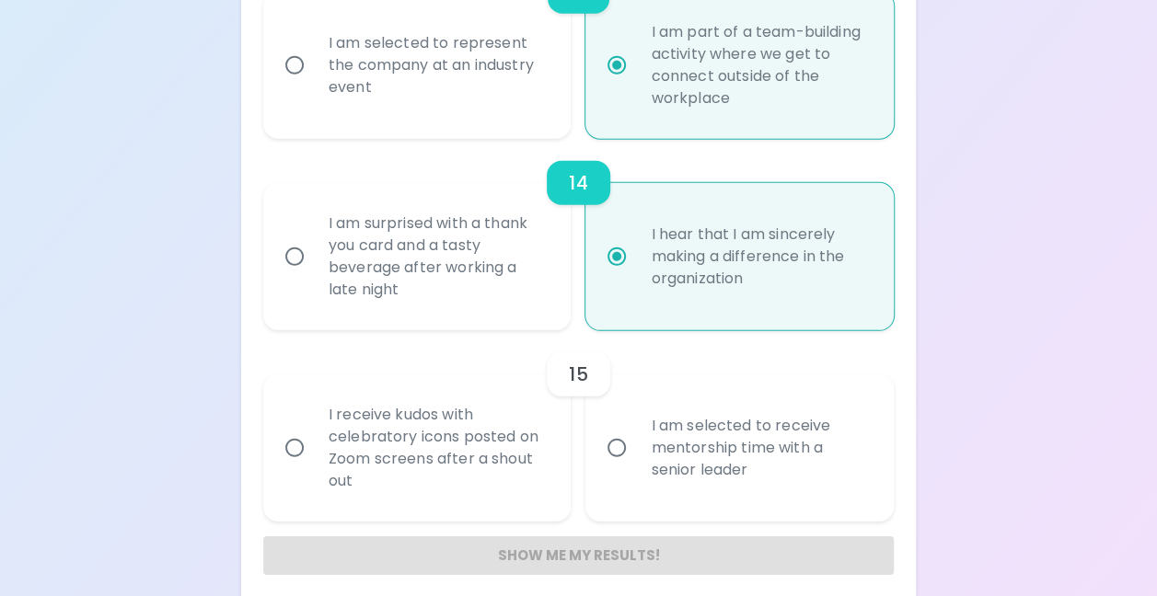
scroll to position [2585, 0]
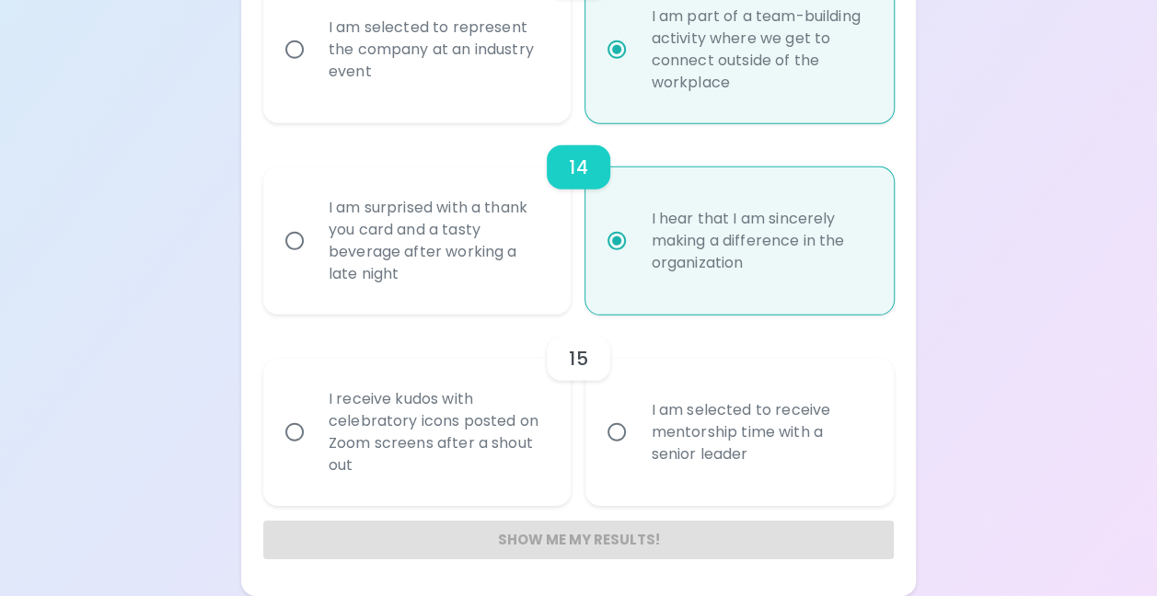
radio input "true"
click at [619, 431] on input "I am selected to receive mentorship time with a senior leader" at bounding box center [616, 432] width 39 height 39
radio input "false"
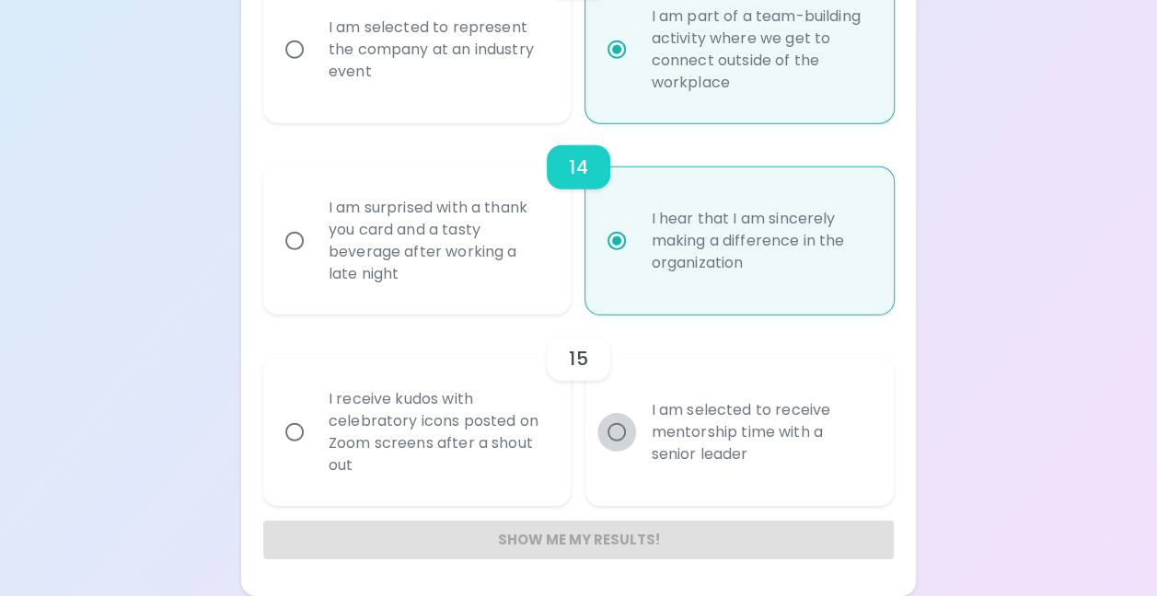
radio input "false"
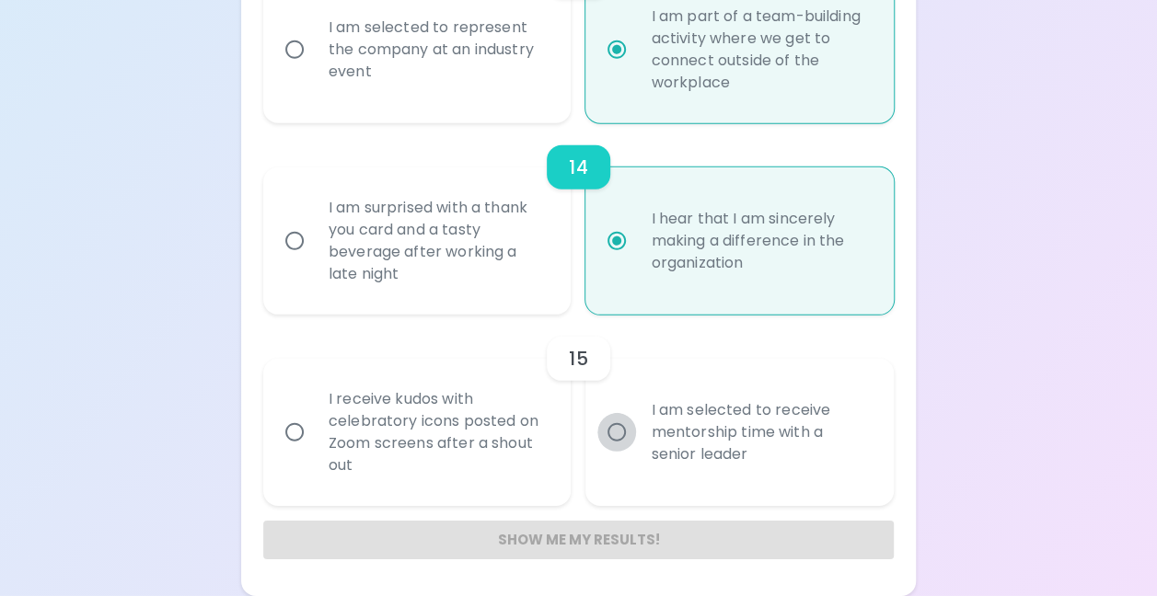
radio input "false"
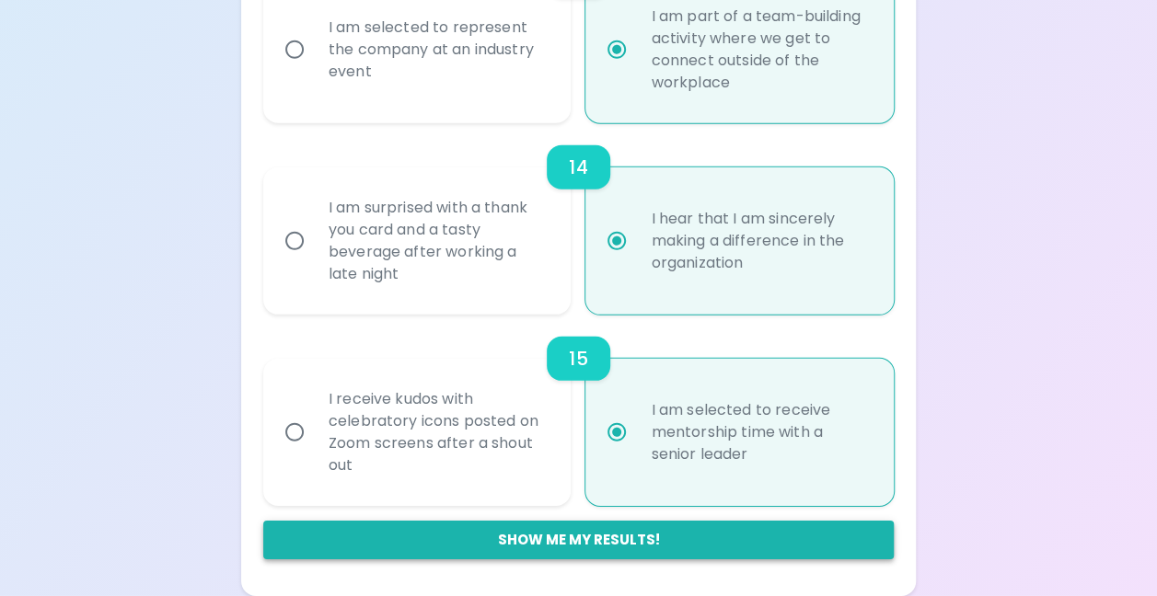
radio input "true"
click at [582, 544] on button "Show me my results!" at bounding box center [578, 540] width 630 height 39
radio input "false"
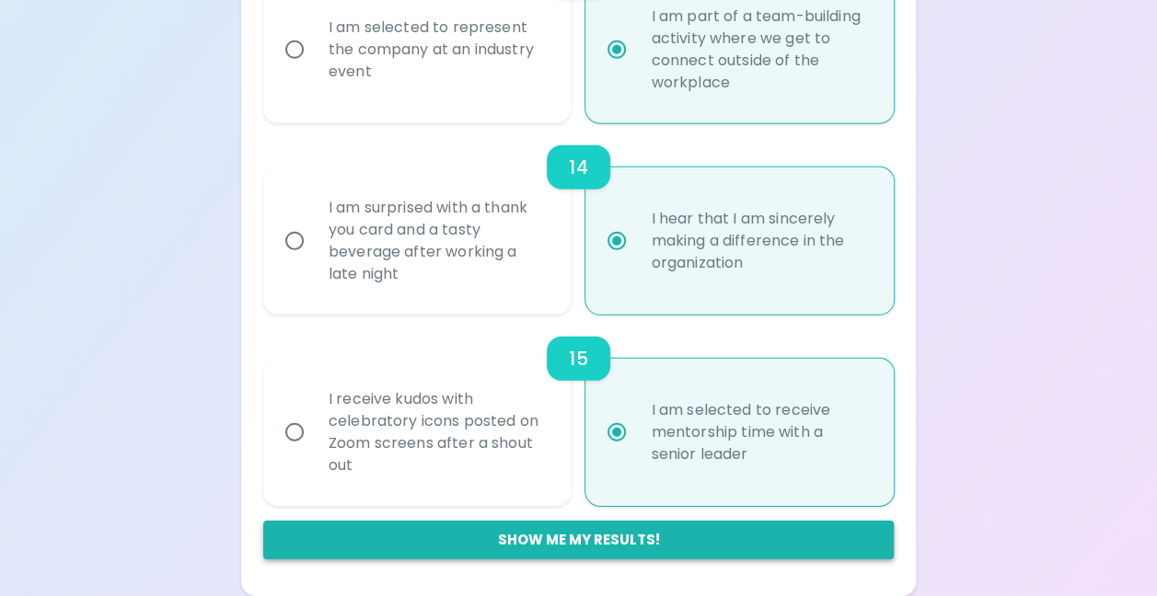
radio input "false"
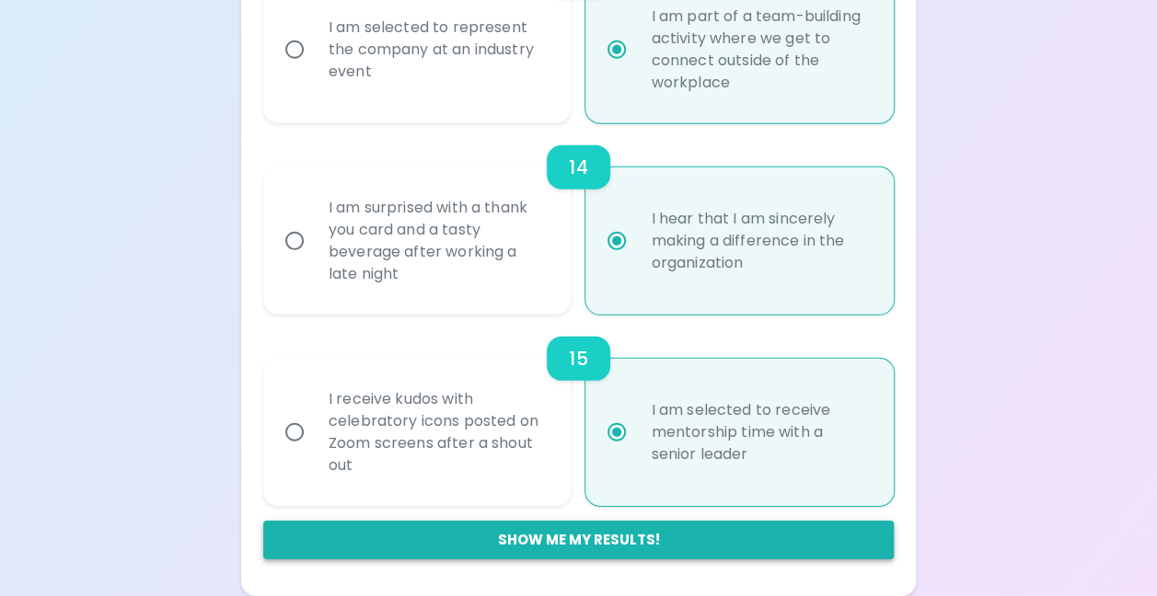
radio input "false"
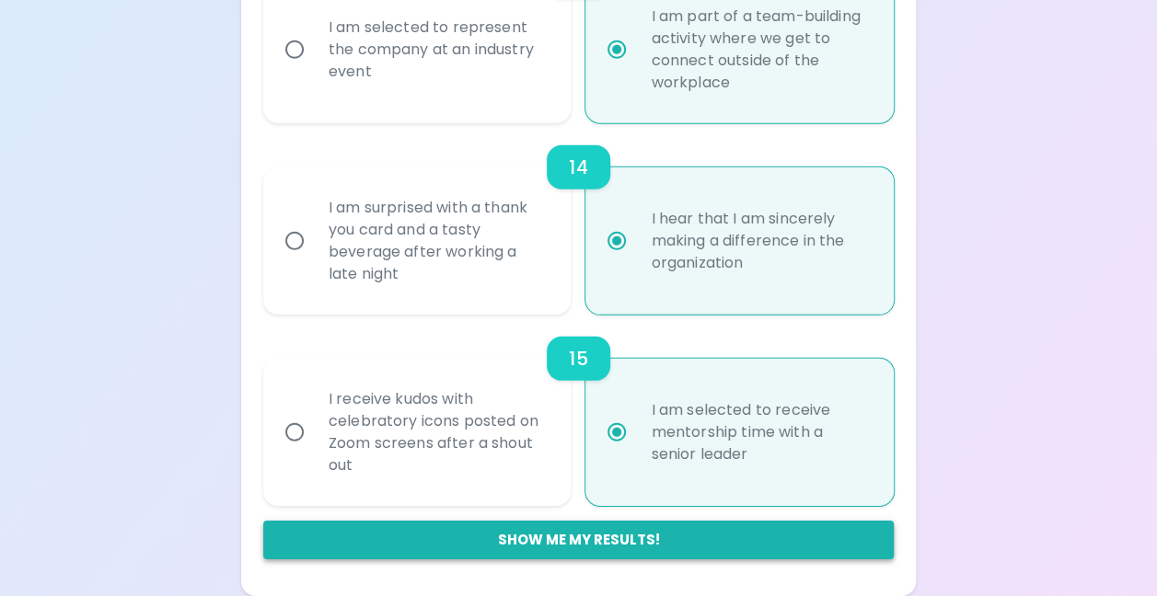
radio input "false"
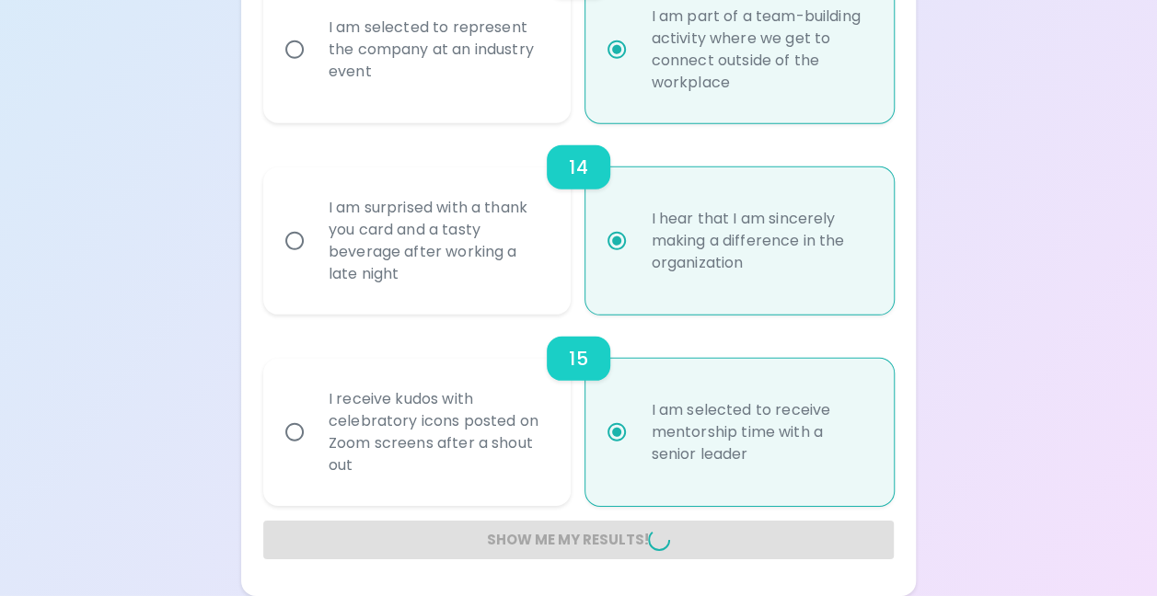
radio input "false"
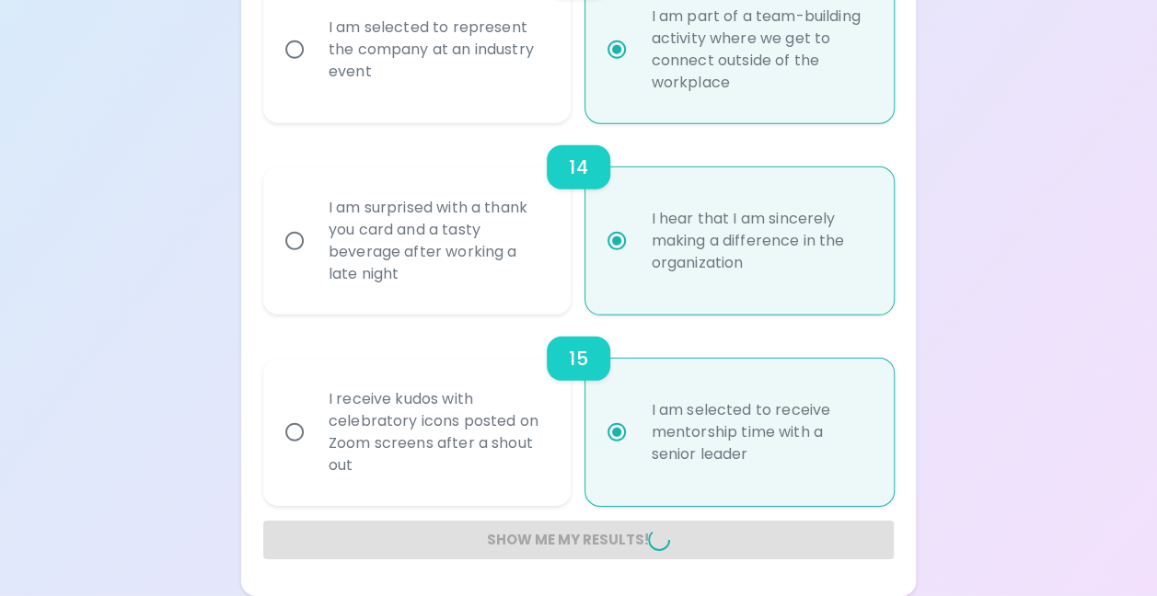
radio input "false"
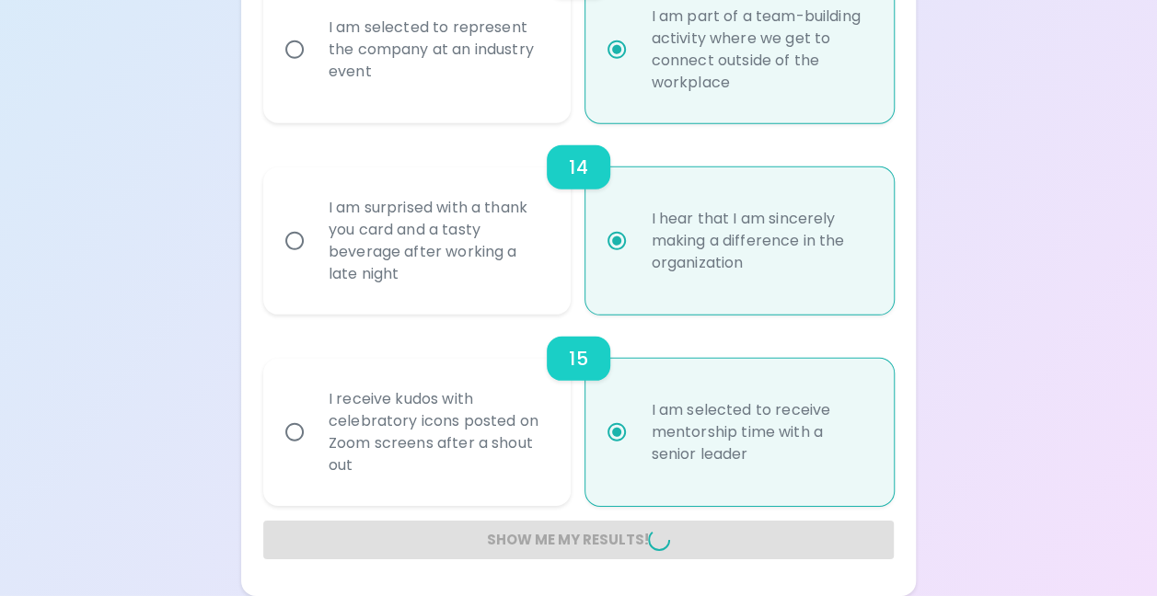
radio input "false"
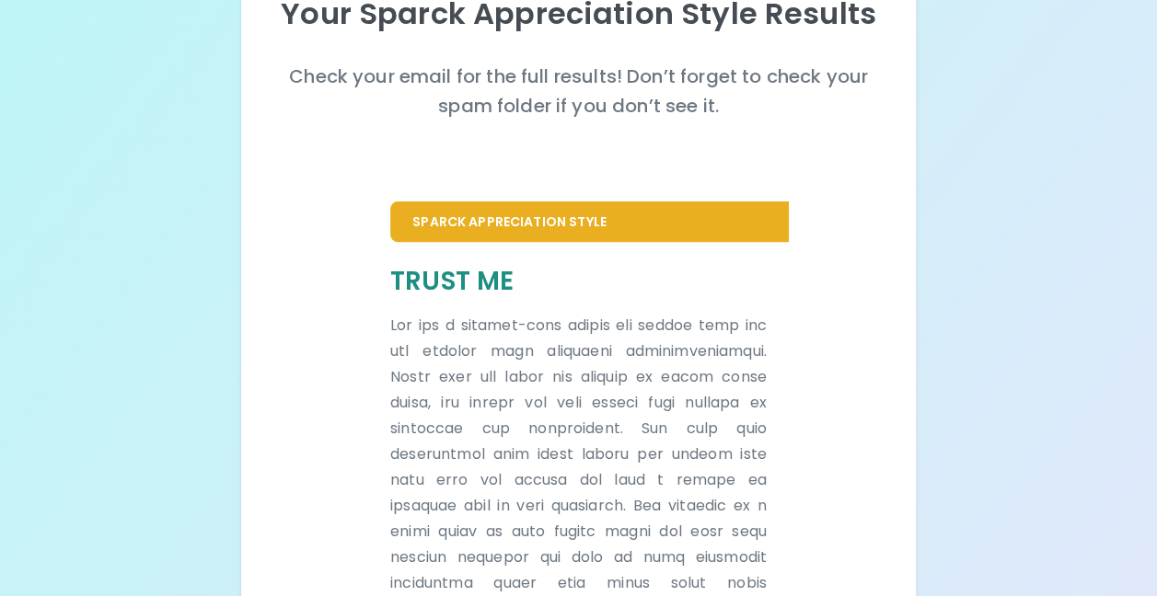
scroll to position [276, 0]
